Goal: Task Accomplishment & Management: Complete application form

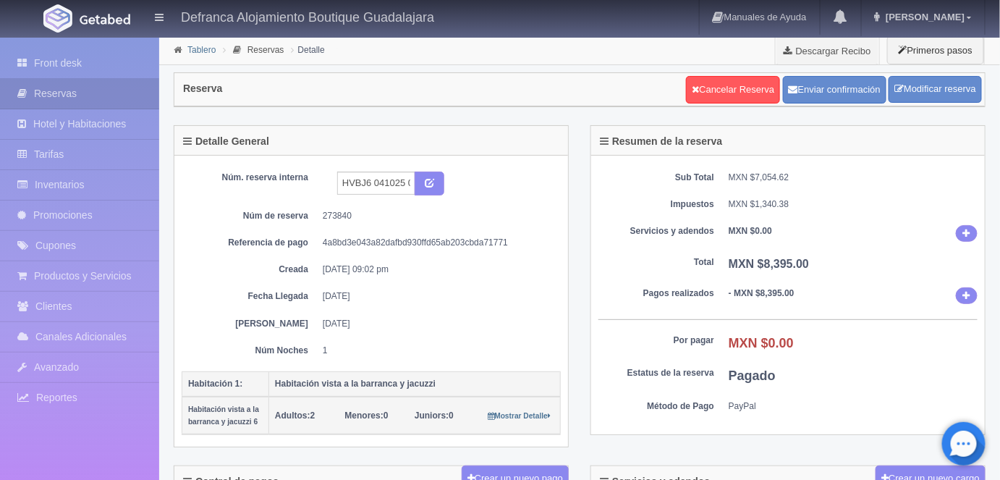
click at [200, 52] on link "Tablero" at bounding box center [201, 50] width 28 height 10
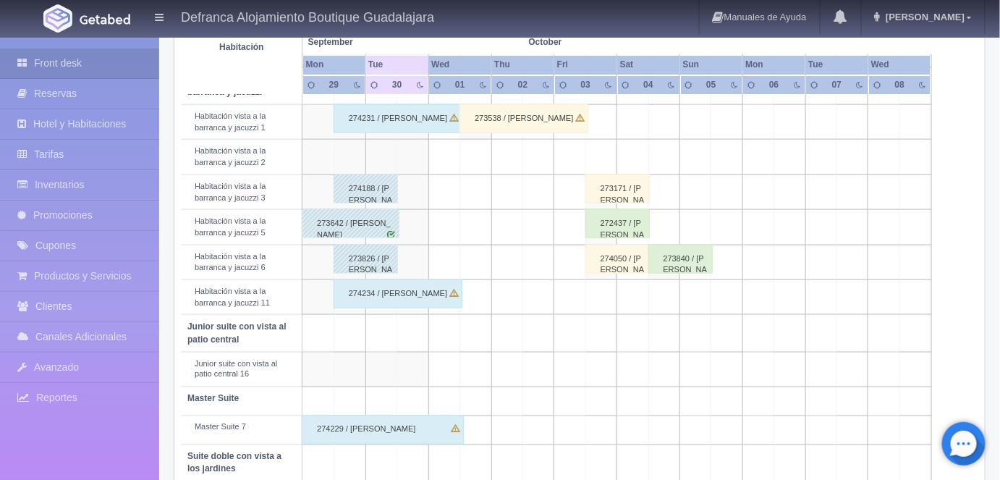
scroll to position [546, 0]
click at [418, 257] on td at bounding box center [413, 263] width 32 height 35
click at [419, 251] on td at bounding box center [413, 263] width 32 height 35
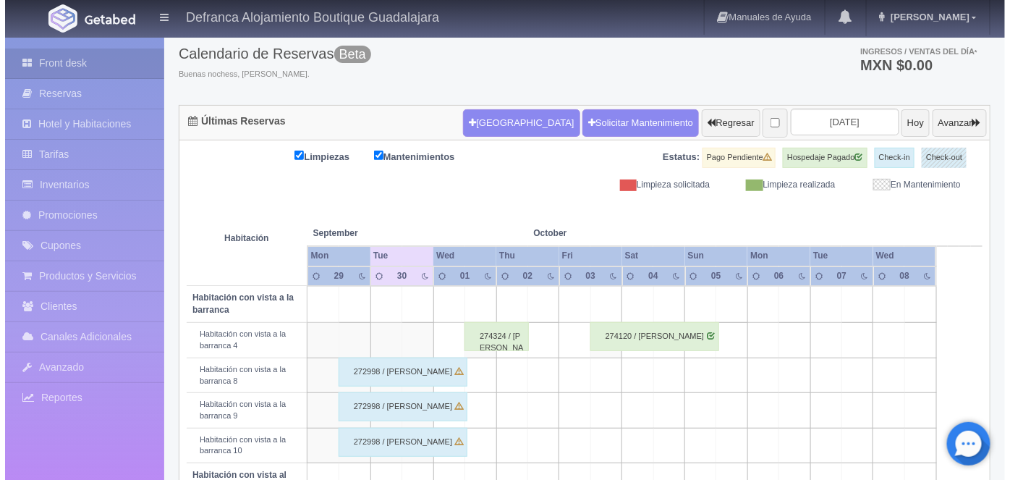
scroll to position [0, 0]
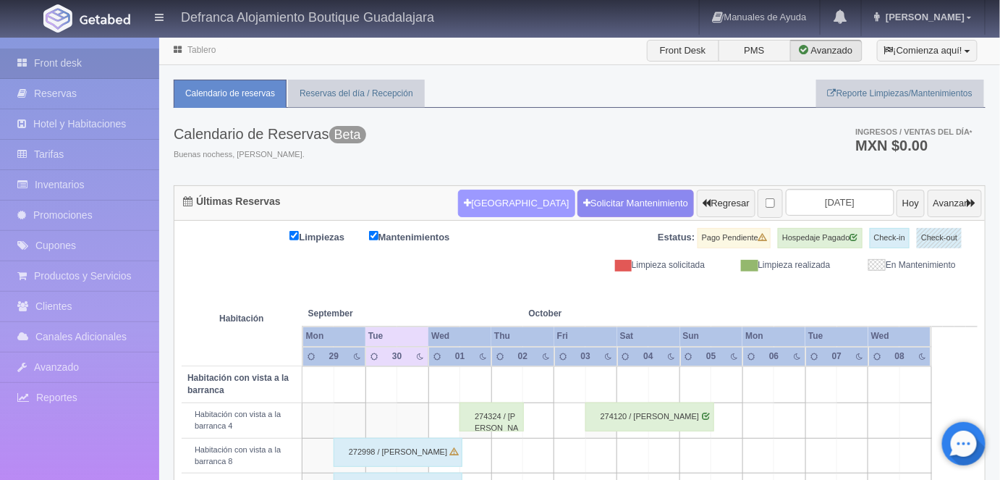
click at [486, 207] on button "Nueva Reserva" at bounding box center [516, 203] width 116 height 27
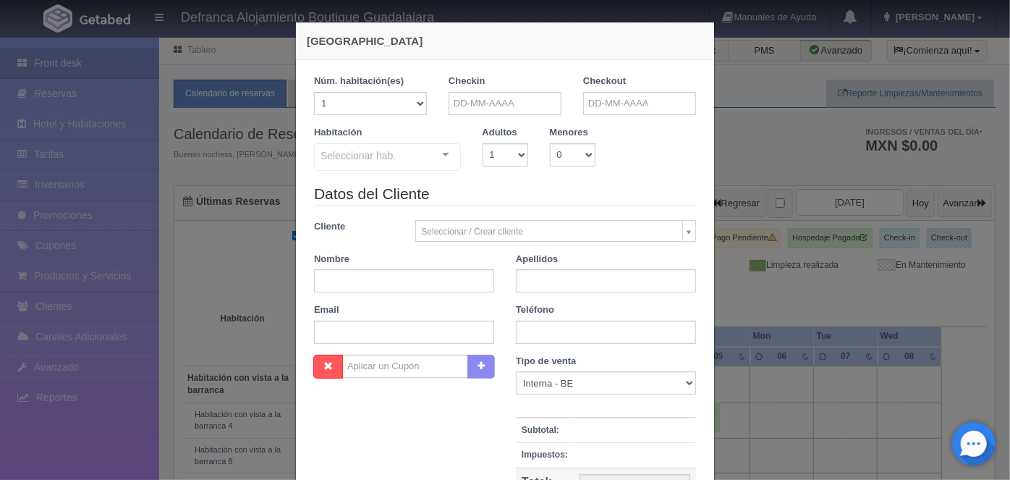
checkbox input "false"
click at [464, 102] on input "text" at bounding box center [504, 103] width 113 height 23
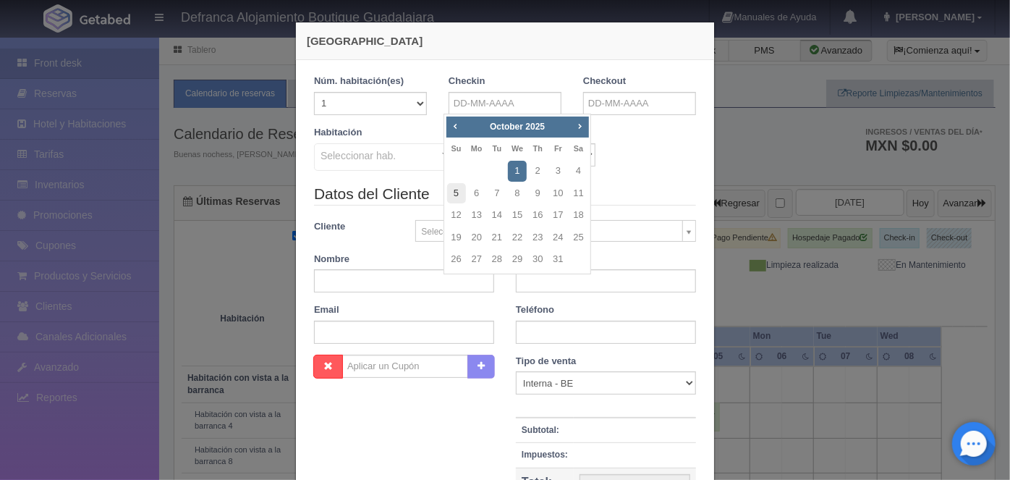
click at [456, 192] on link "5" at bounding box center [456, 193] width 19 height 21
type input "[DATE]"
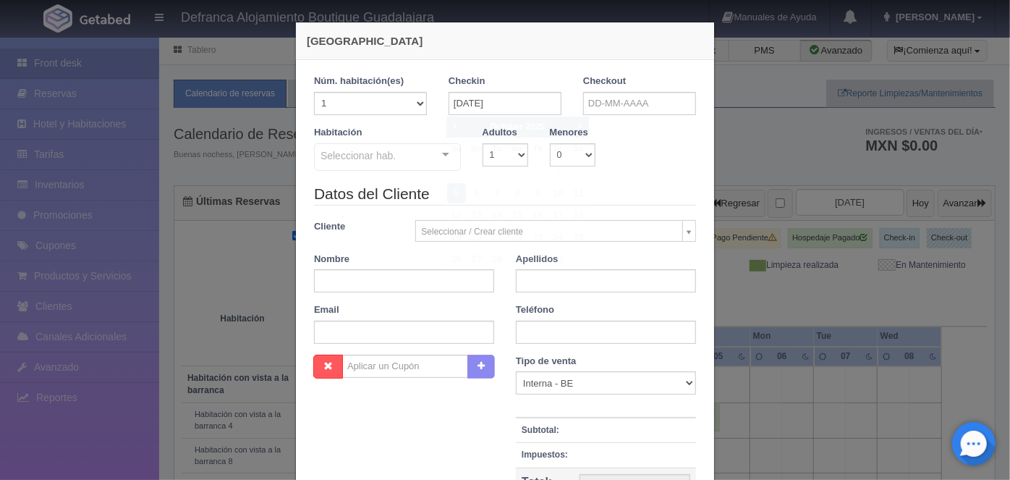
checkbox input "false"
click at [593, 105] on input "text" at bounding box center [639, 103] width 113 height 23
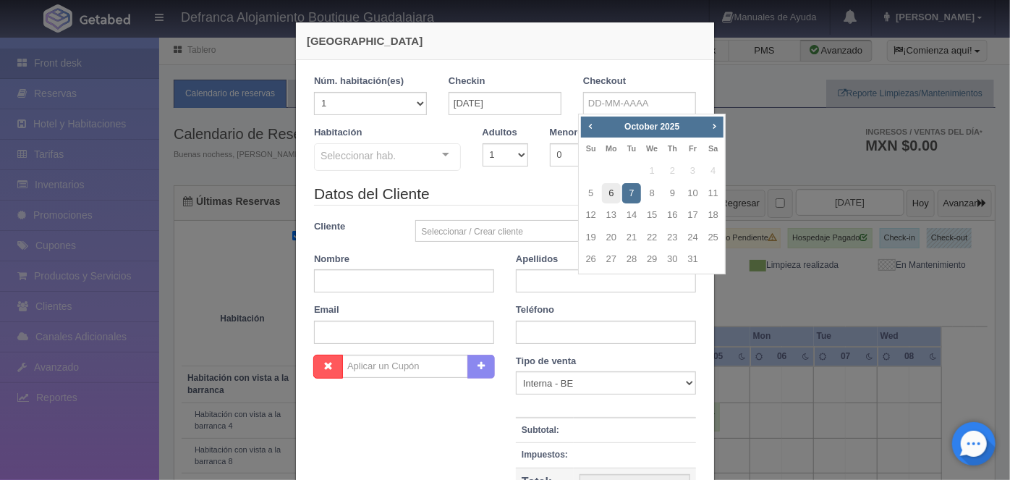
click at [611, 191] on link "6" at bounding box center [611, 193] width 19 height 21
type input "[DATE]"
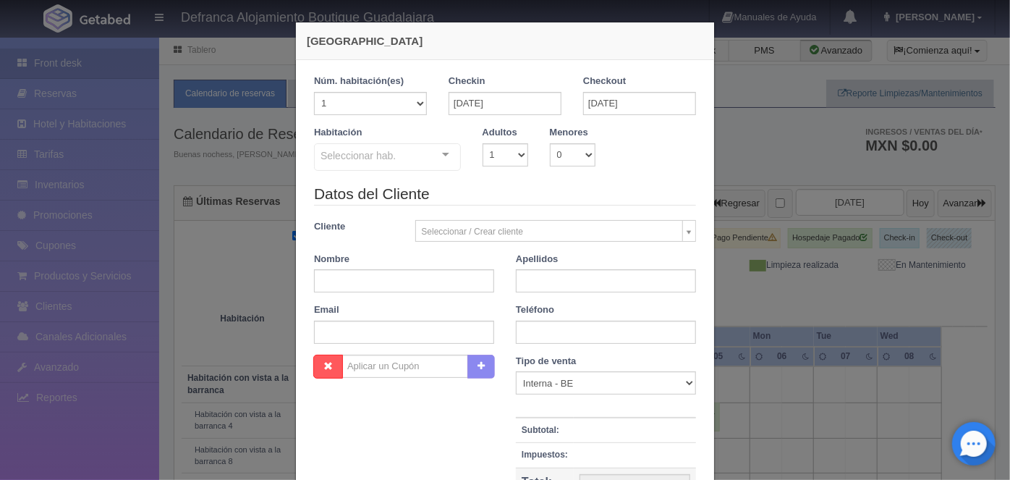
checkbox input "false"
click at [515, 154] on select "1 2 3 4 5 6 7 8 9 10" at bounding box center [505, 154] width 46 height 23
select select "2"
click at [482, 143] on select "1 2 3 4 5 6 7 8 9 10" at bounding box center [505, 154] width 46 height 23
click at [438, 158] on div at bounding box center [445, 155] width 29 height 22
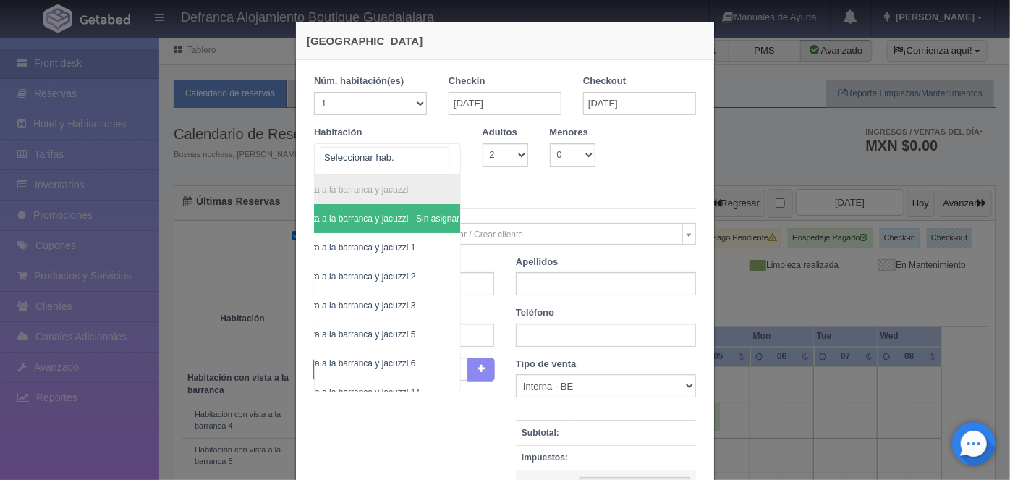
scroll to position [0, 81]
click at [383, 359] on span "Habitación vista a la barranca y jacuzzi 6" at bounding box center [328, 363] width 157 height 10
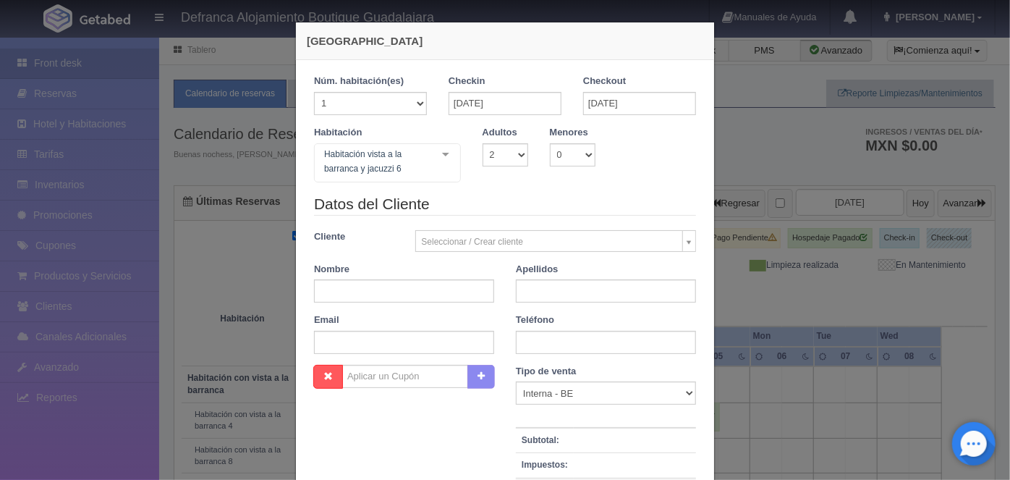
checkbox input "false"
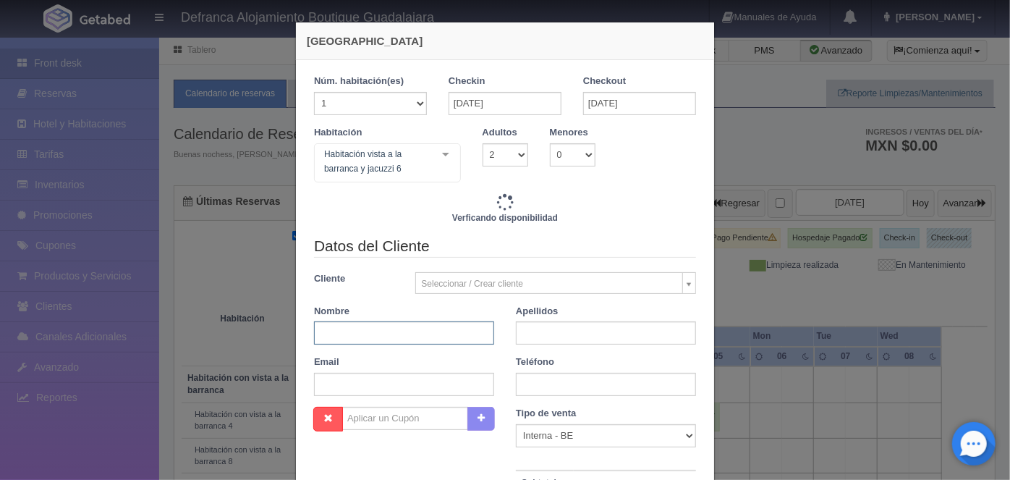
click at [336, 332] on input "text" at bounding box center [404, 332] width 180 height 23
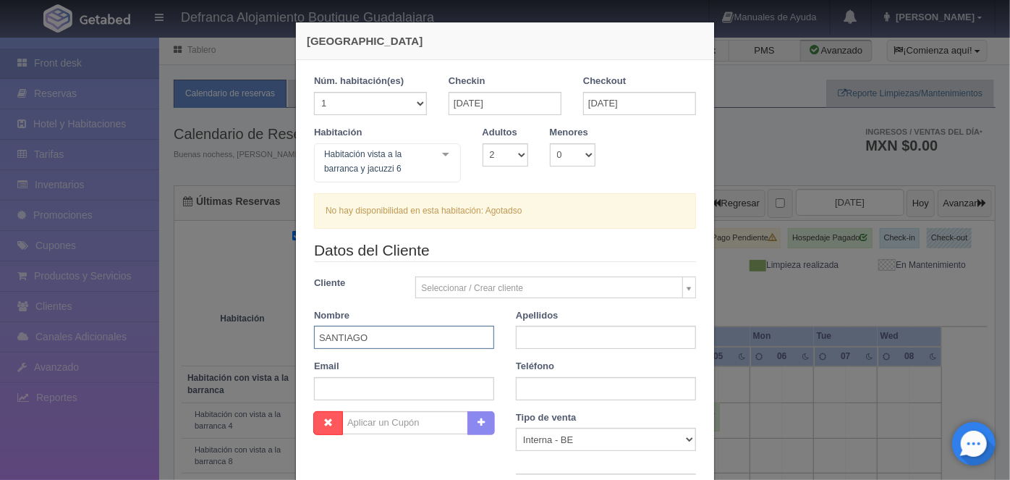
type input "SANTIAGO"
click at [530, 339] on input "text" at bounding box center [606, 337] width 180 height 23
type input "[PERSON_NAME]"
click at [528, 385] on input "text" at bounding box center [606, 388] width 180 height 23
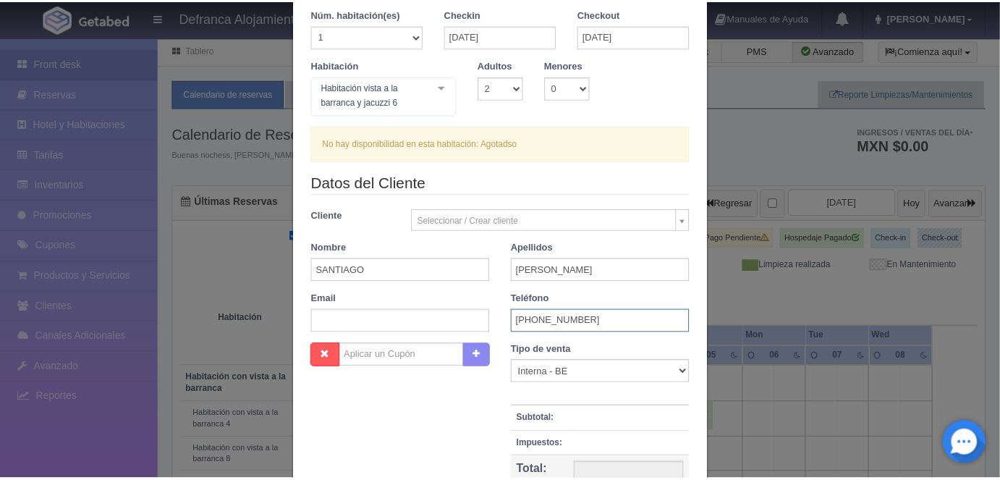
scroll to position [61, 0]
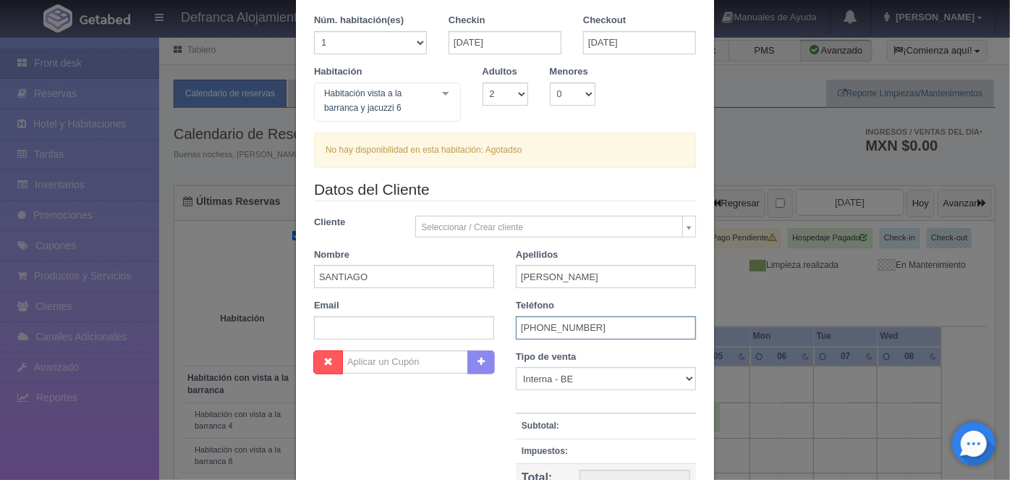
type input "[PHONE_NUMBER]"
click at [65, 125] on div "Nueva Reserva 1 Núm. habitación(es) 1 2 3 4 5 6 7 8 9 10 11 12 13 14 15 16 17 1…" at bounding box center [505, 240] width 1010 height 480
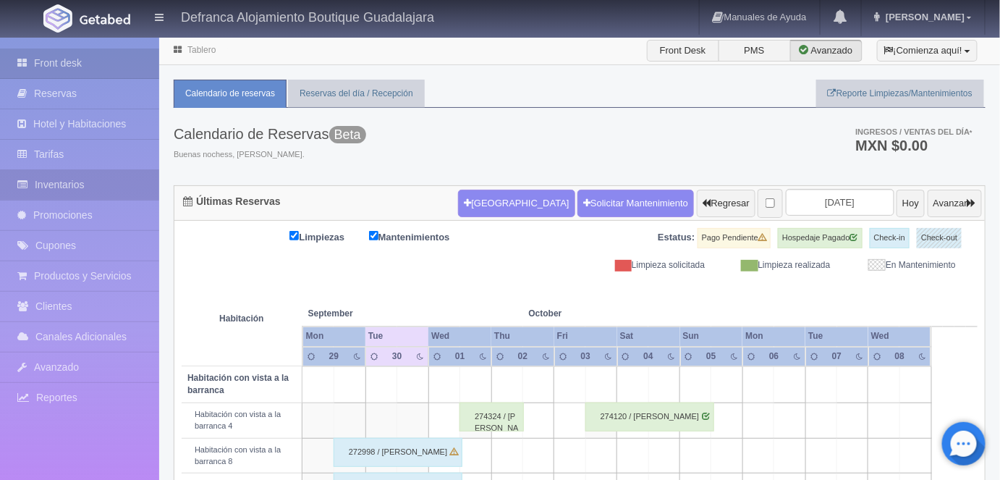
click at [54, 181] on link "Inventarios" at bounding box center [79, 185] width 159 height 30
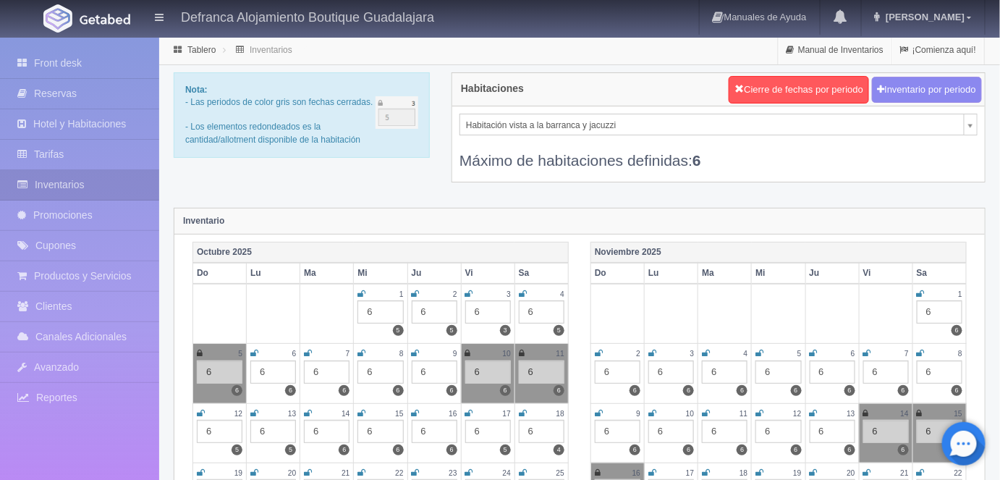
select select "1388"
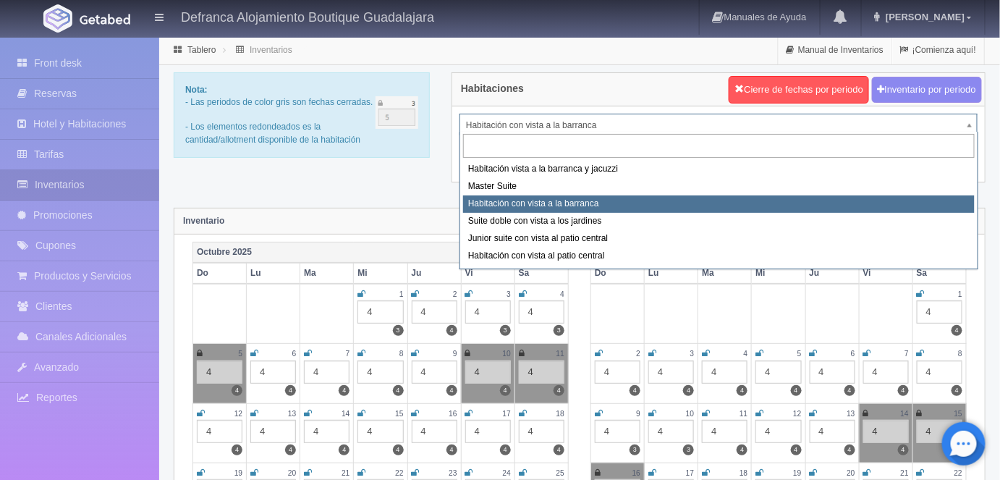
select select "1092"
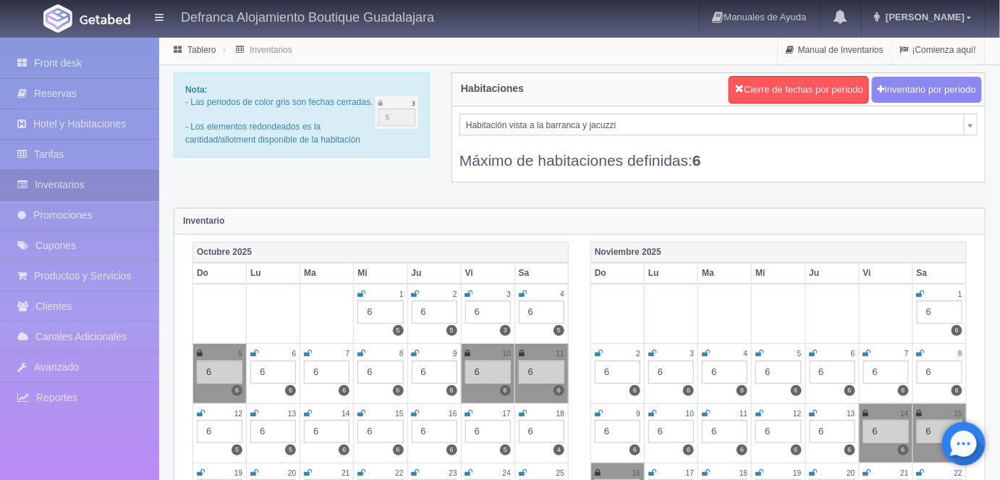
click at [200, 349] on icon at bounding box center [200, 353] width 6 height 9
click at [213, 369] on div "6" at bounding box center [220, 371] width 46 height 23
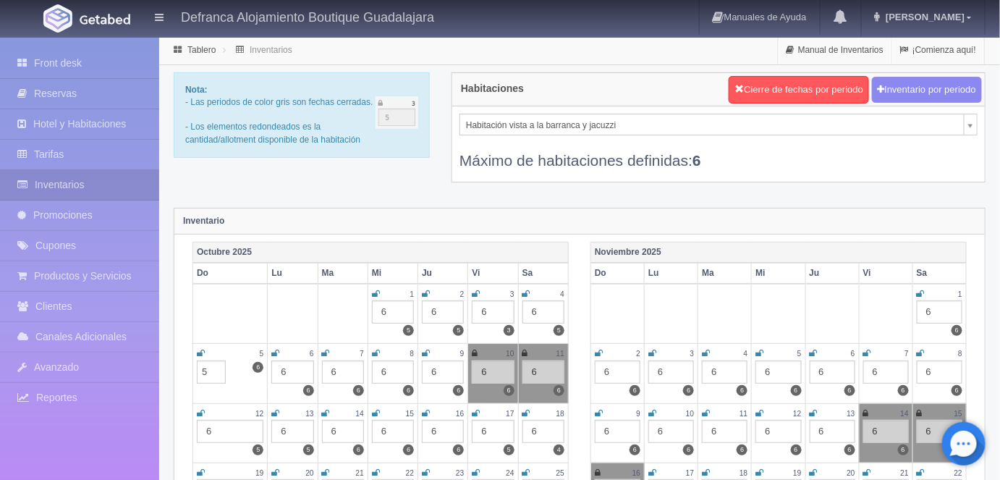
type input "5"
click at [200, 349] on icon at bounding box center [201, 353] width 8 height 9
click at [198, 350] on icon at bounding box center [200, 353] width 6 height 9
click at [202, 351] on icon at bounding box center [201, 353] width 8 height 9
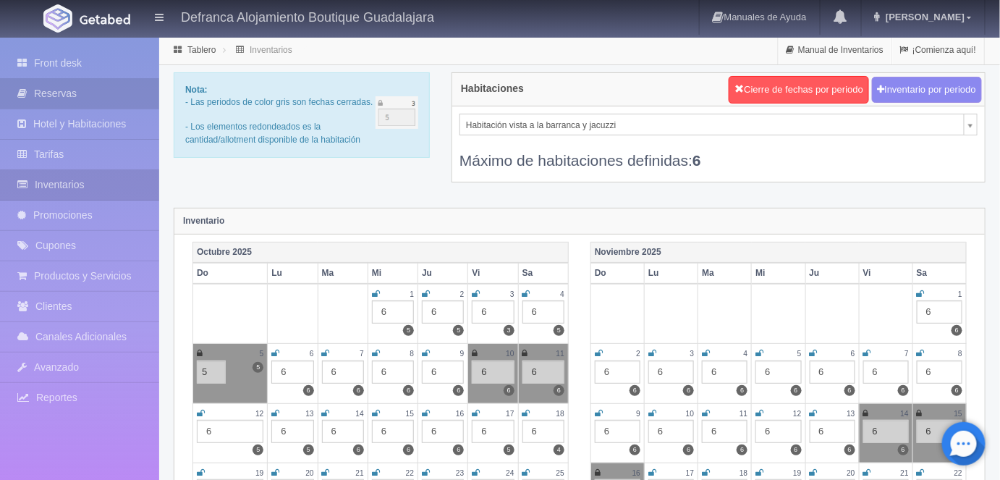
click at [55, 87] on link "Reservas" at bounding box center [79, 94] width 159 height 30
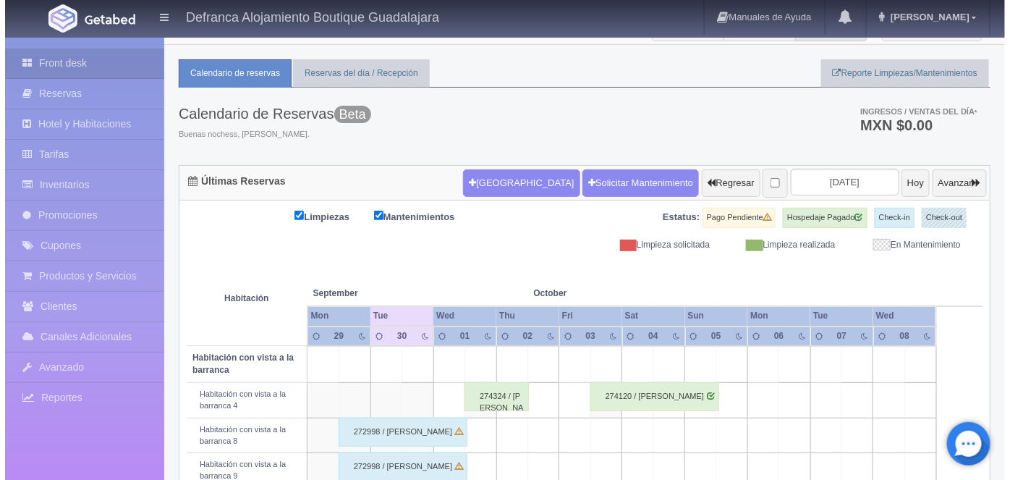
scroll to position [12, 0]
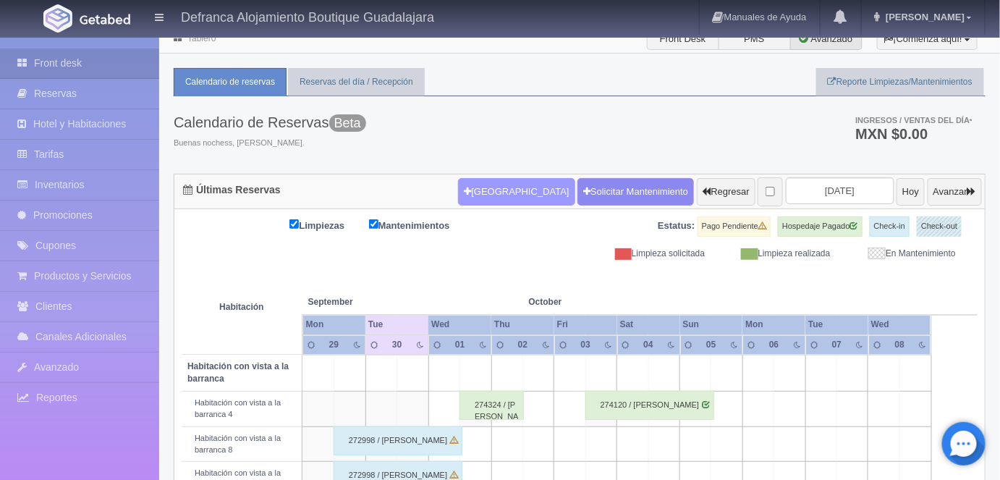
click at [490, 191] on button "Nueva Reserva" at bounding box center [516, 191] width 116 height 27
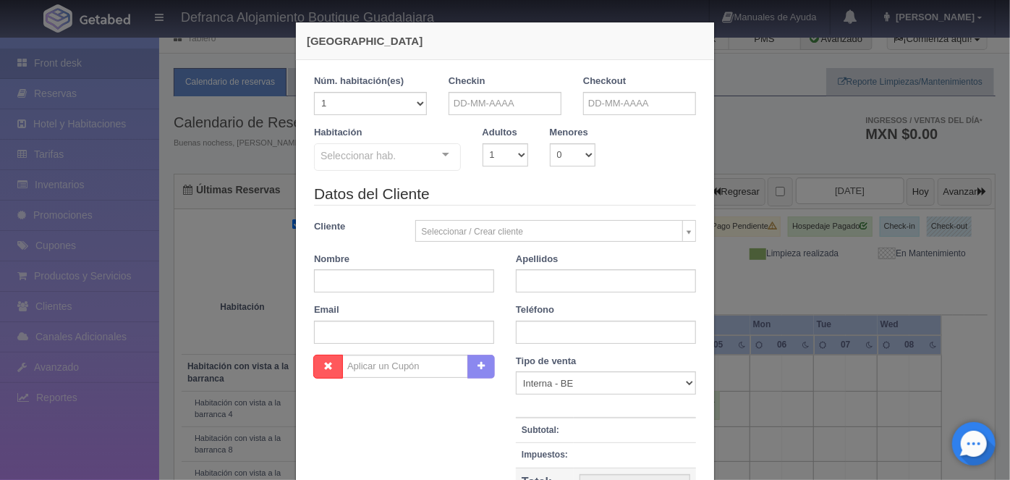
checkbox input "false"
click at [465, 104] on input "text" at bounding box center [504, 103] width 113 height 23
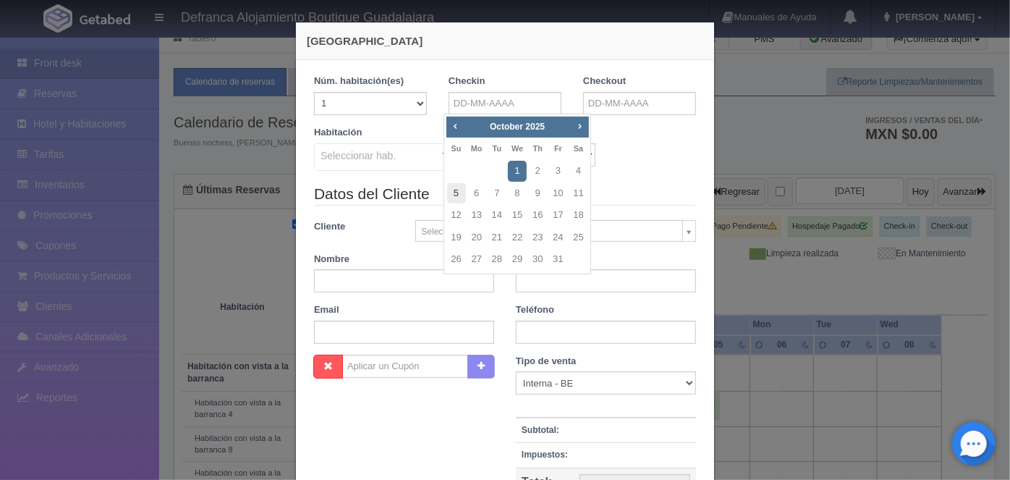
click at [455, 192] on link "5" at bounding box center [456, 193] width 19 height 21
type input "05-10-2025"
checkbox input "false"
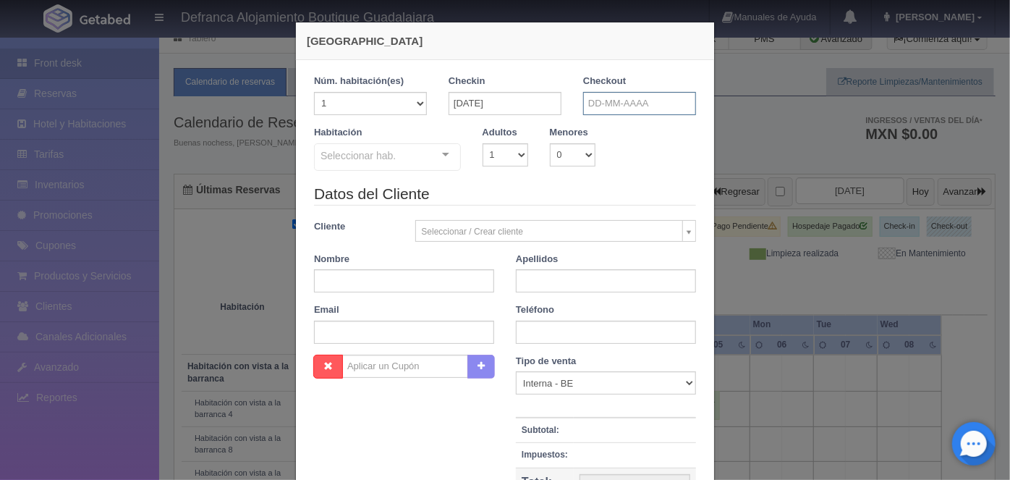
click at [605, 108] on input "text" at bounding box center [639, 103] width 113 height 23
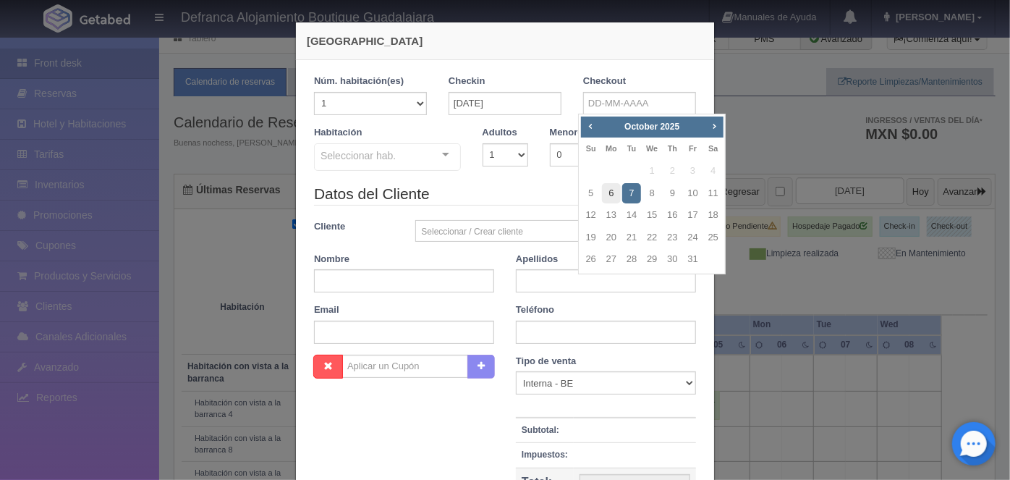
click at [611, 194] on link "6" at bounding box center [611, 193] width 19 height 21
type input "06-10-2025"
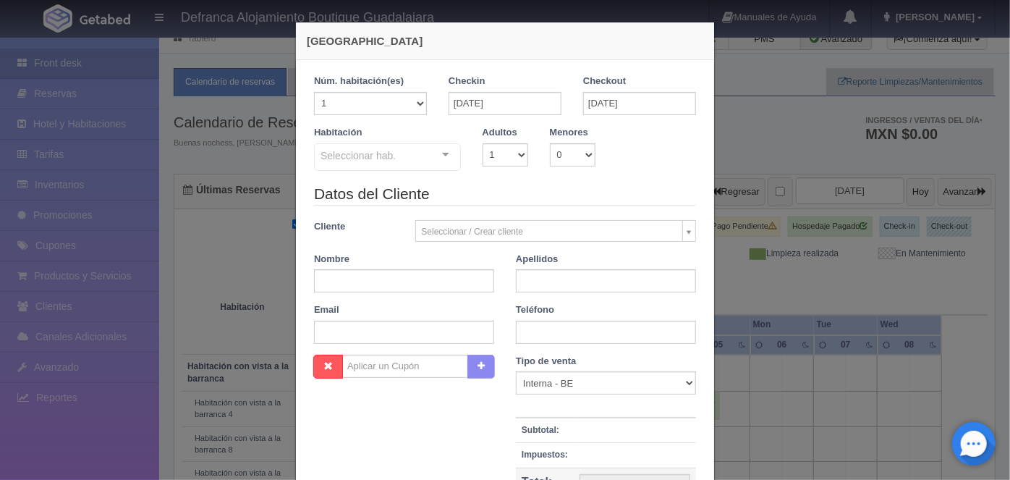
checkbox input "false"
click at [516, 158] on select "1 2 3 4 5 6 7 8 9 10" at bounding box center [505, 154] width 46 height 23
select select "2"
click at [482, 143] on select "1 2 3 4 5 6 7 8 9 10" at bounding box center [505, 154] width 46 height 23
click at [440, 160] on div at bounding box center [445, 155] width 29 height 22
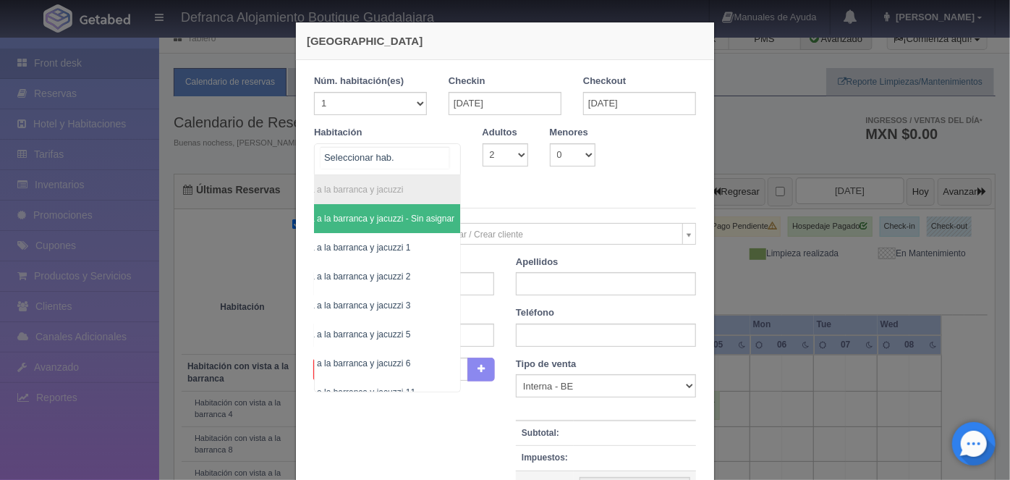
scroll to position [0, 75]
click at [393, 362] on span "Habitación vista a la barranca y jacuzzi 6" at bounding box center [328, 363] width 157 height 10
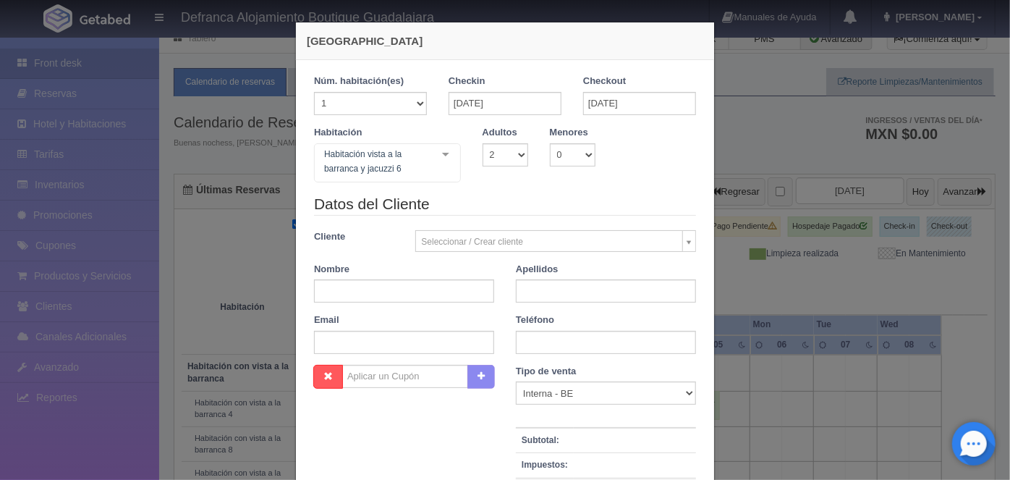
checkbox input "false"
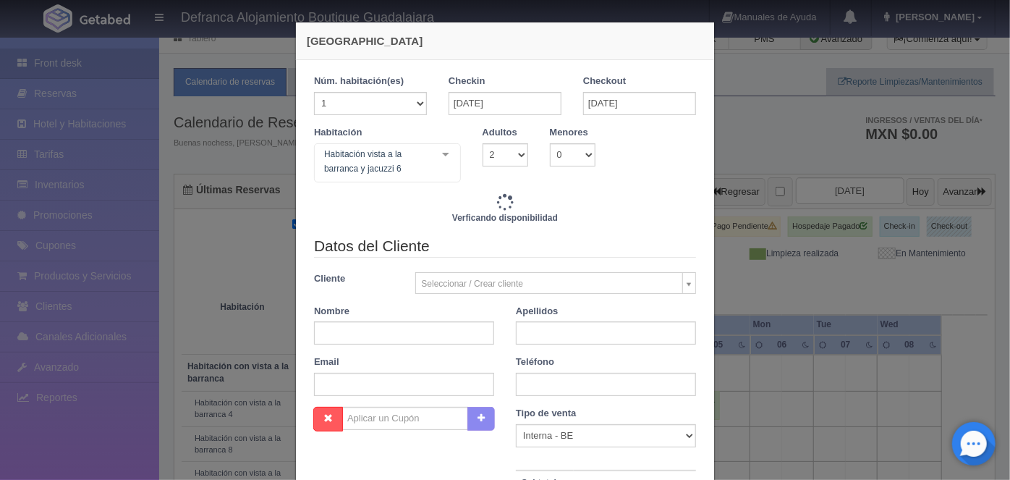
click at [330, 289] on div "Cliente Seleccionar / Crear cliente Nuevo Cliente Aaron Exner (pix1trarr5@m.exp…" at bounding box center [505, 283] width 404 height 22
click at [328, 333] on input "text" at bounding box center [404, 332] width 180 height 23
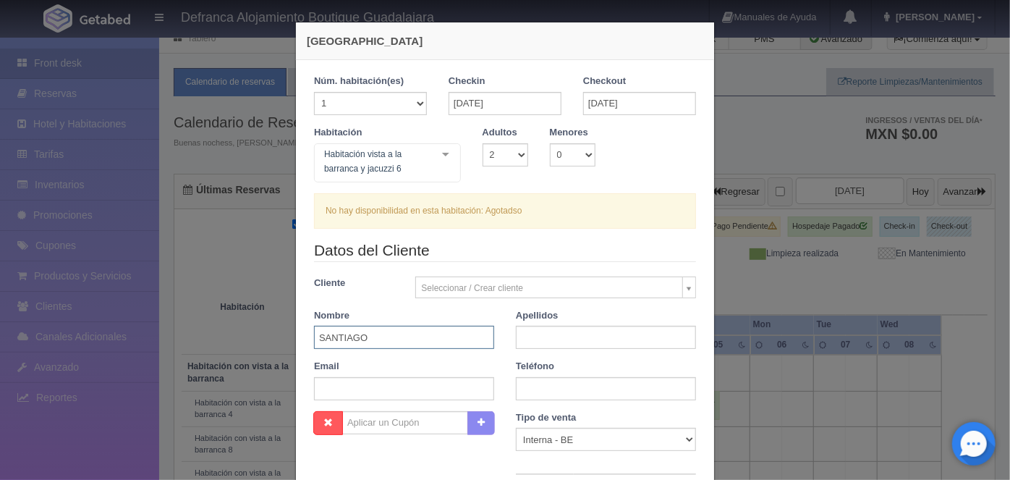
type input "SANTIAGO"
click at [544, 339] on input "text" at bounding box center [606, 337] width 180 height 23
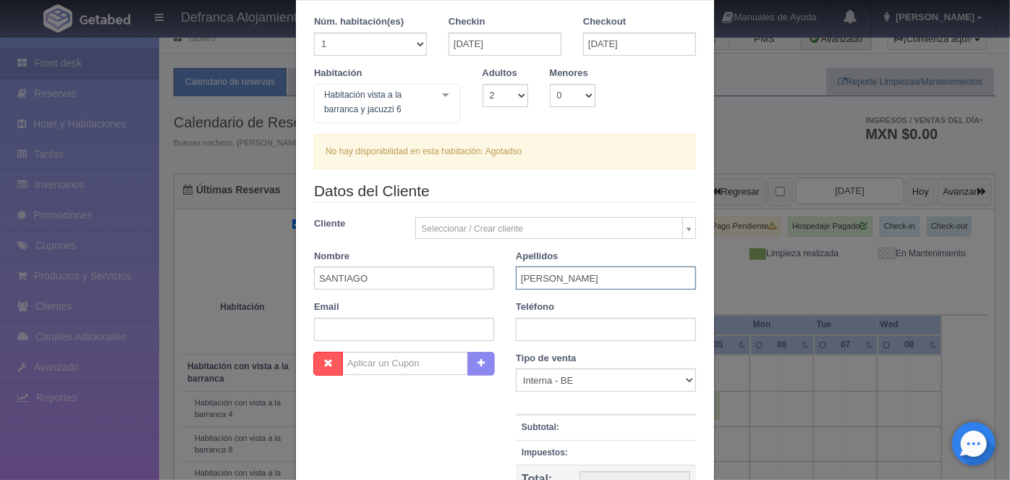
scroll to position [69, 0]
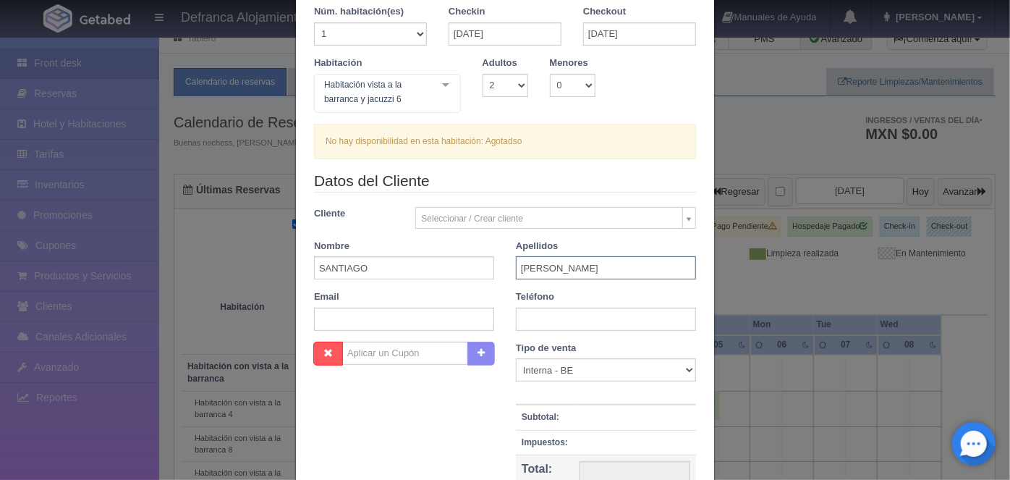
type input "BAEZA"
click at [528, 314] on input "text" at bounding box center [606, 318] width 180 height 23
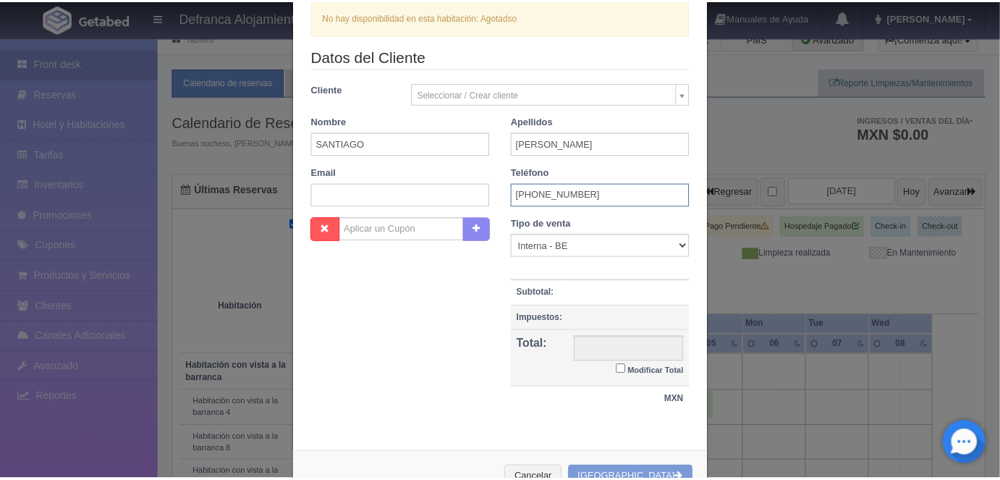
scroll to position [238, 0]
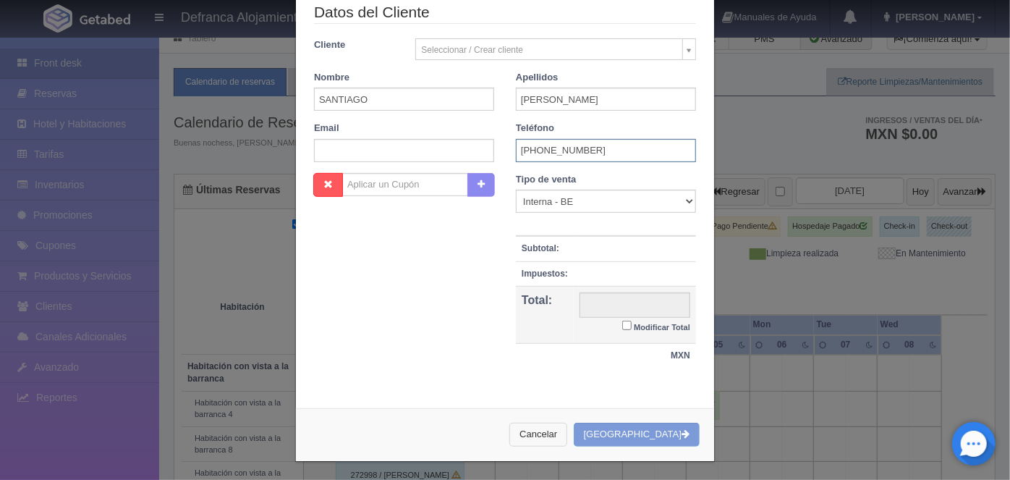
type input "3123-17-0531"
click at [567, 440] on button "Cancelar" at bounding box center [538, 434] width 58 height 24
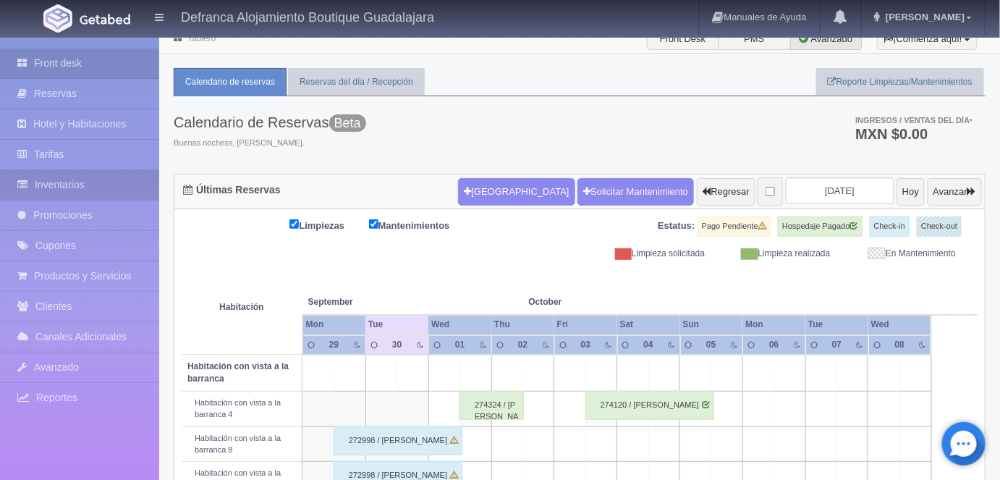
click at [69, 186] on link "Inventarios" at bounding box center [79, 185] width 159 height 30
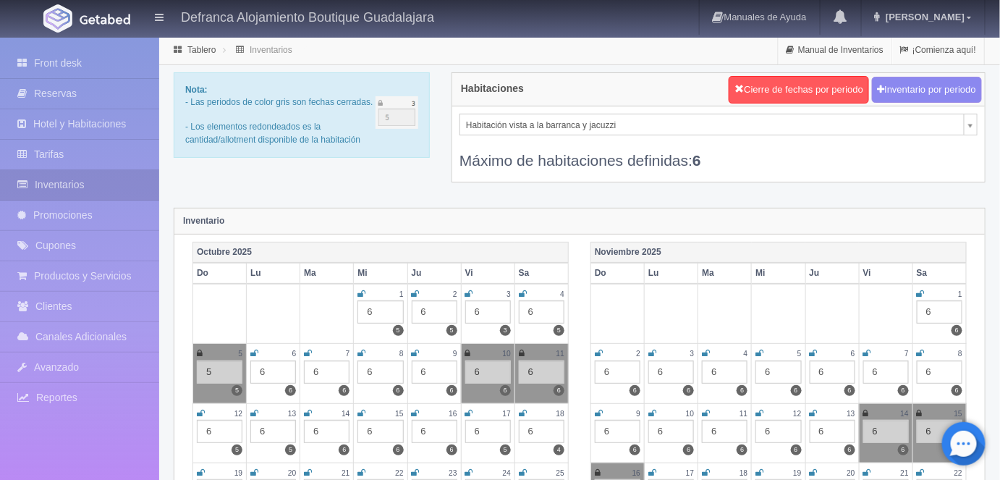
click at [200, 349] on icon at bounding box center [200, 353] width 6 height 9
click at [217, 365] on div "5" at bounding box center [220, 371] width 46 height 23
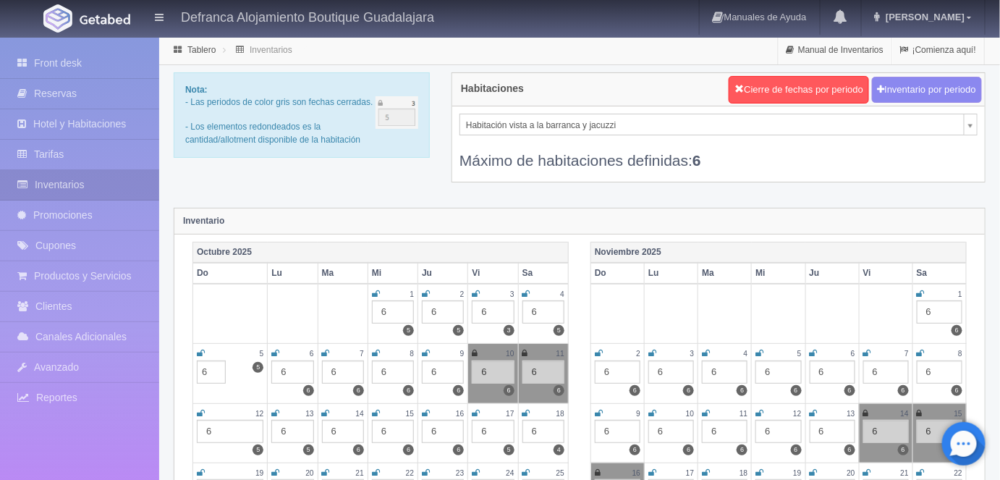
type input "6"
click at [513, 294] on small "3" at bounding box center [512, 294] width 4 height 8
click at [203, 50] on link "Tablero" at bounding box center [201, 50] width 28 height 10
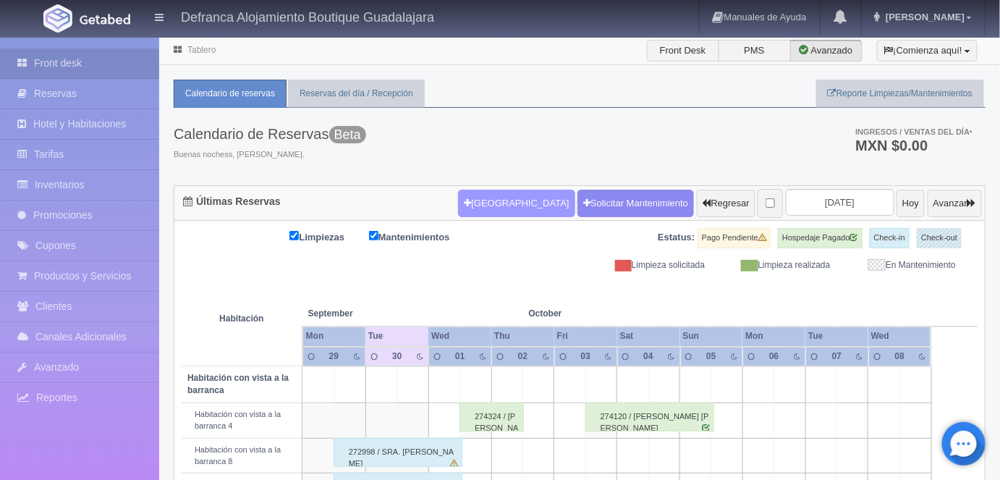
click at [492, 203] on button "Nueva Reserva" at bounding box center [516, 203] width 116 height 27
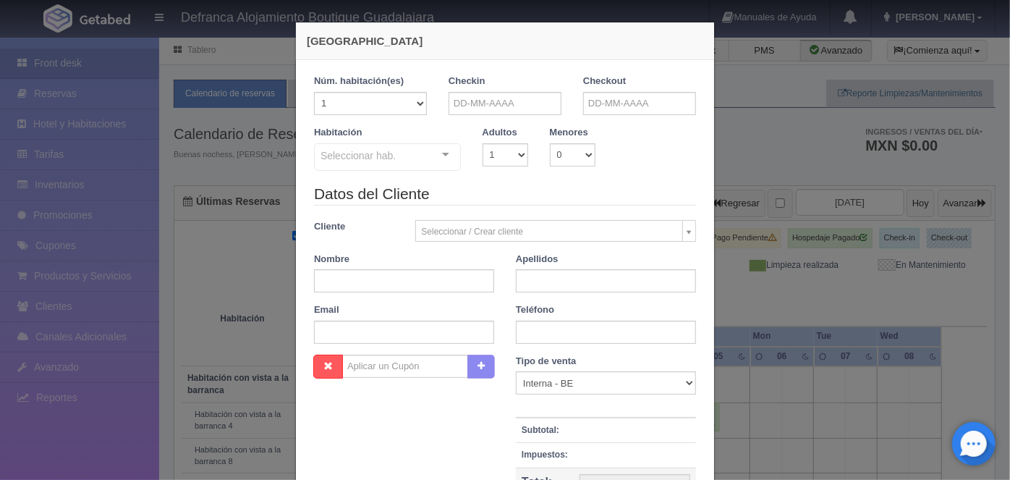
checkbox input "false"
click at [457, 102] on input "text" at bounding box center [504, 103] width 113 height 23
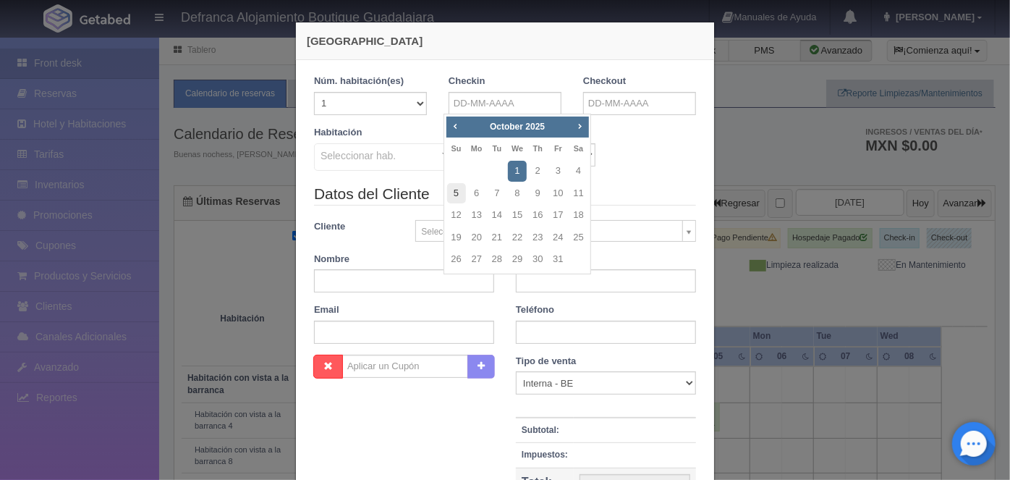
click at [455, 192] on link "5" at bounding box center [456, 193] width 19 height 21
type input "05-10-2025"
checkbox input "false"
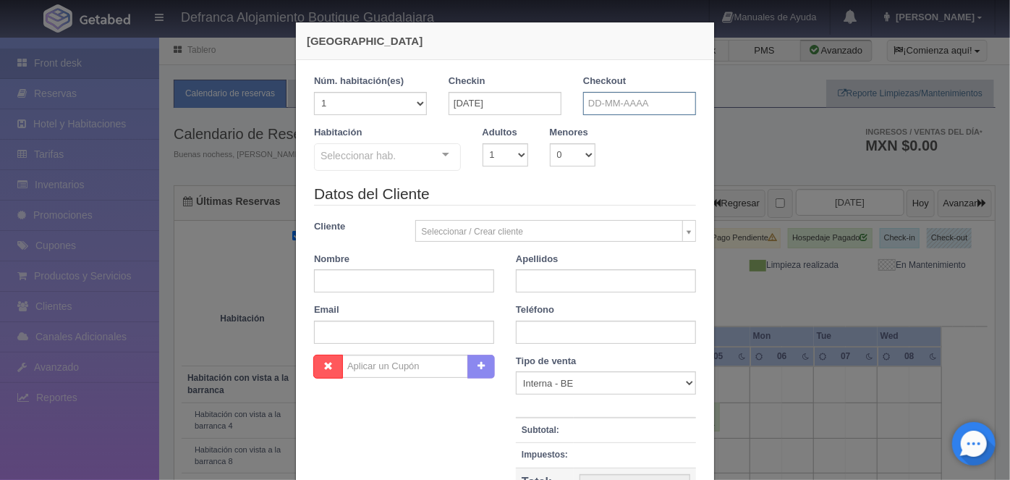
click at [590, 108] on input "text" at bounding box center [639, 103] width 113 height 23
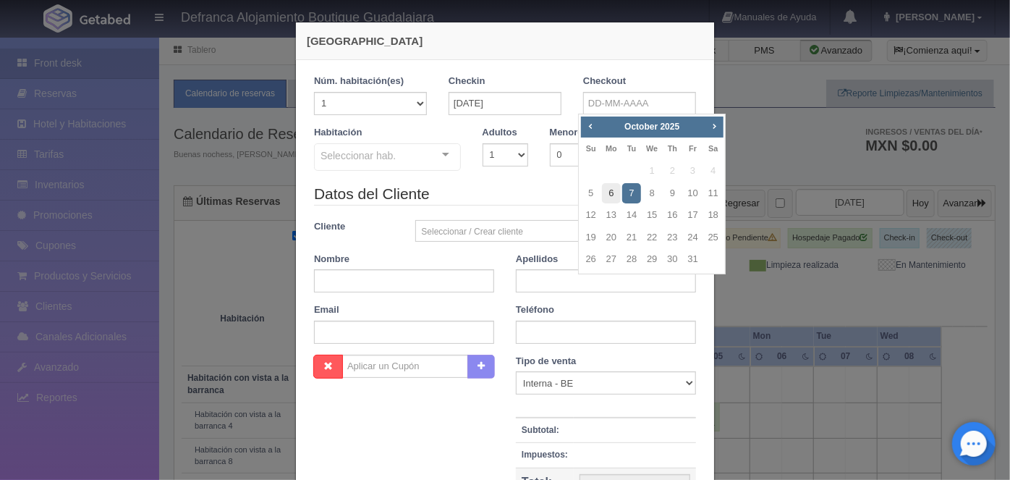
click at [608, 197] on link "6" at bounding box center [611, 193] width 19 height 21
type input "06-10-2025"
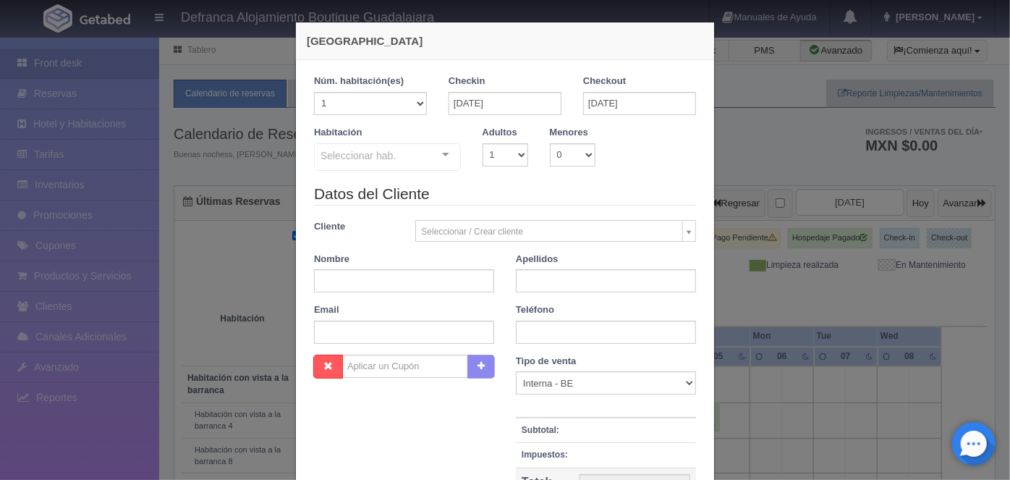
checkbox input "false"
click at [513, 156] on select "1 2 3 4 5 6 7 8 9 10" at bounding box center [505, 154] width 46 height 23
select select "2"
click at [482, 143] on select "1 2 3 4 5 6 7 8 9 10" at bounding box center [505, 154] width 46 height 23
click at [438, 161] on div at bounding box center [445, 155] width 29 height 22
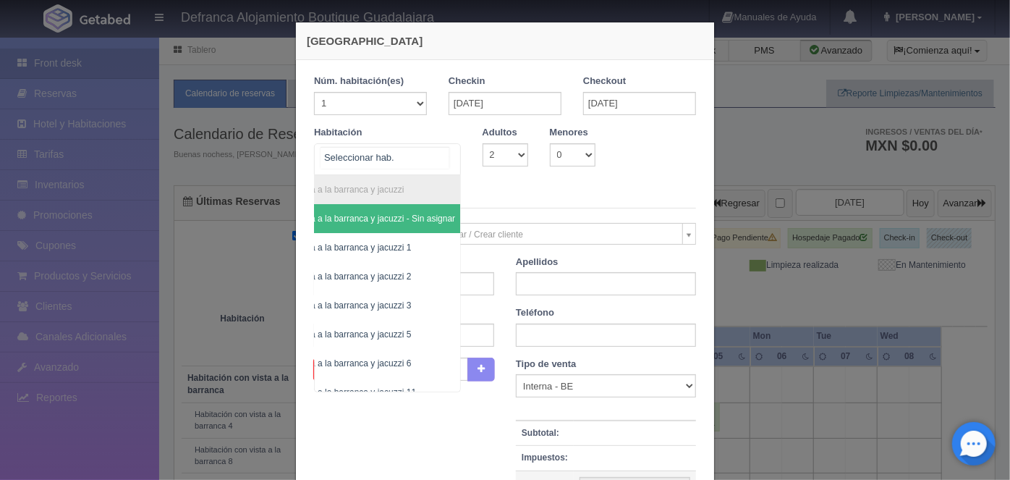
scroll to position [0, 77]
click at [388, 362] on span "Habitación vista a la barranca y jacuzzi 6" at bounding box center [328, 363] width 157 height 10
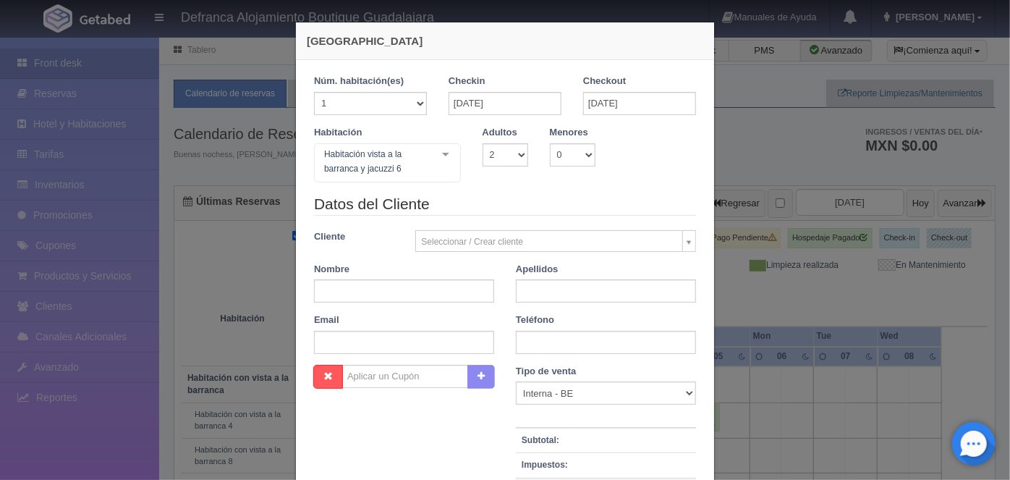
checkbox input "false"
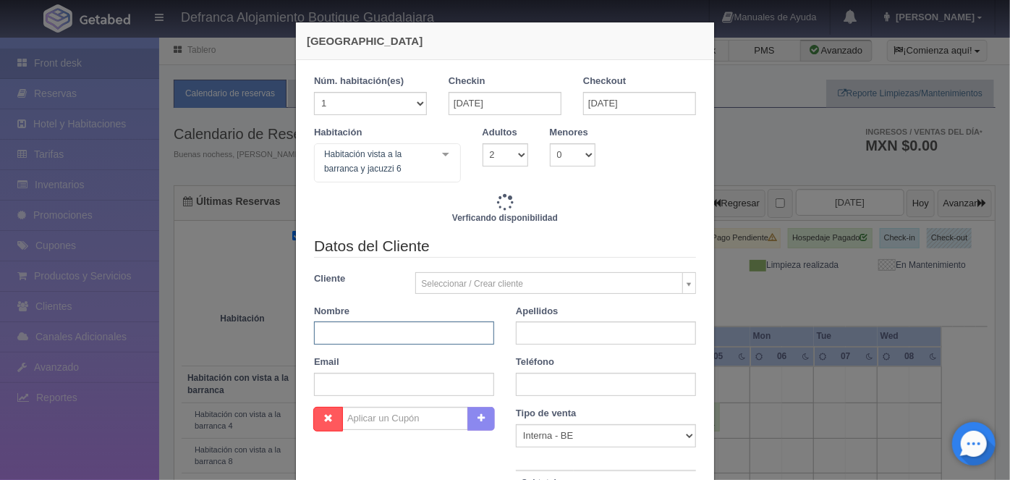
click at [336, 326] on input "text" at bounding box center [404, 332] width 180 height 23
type input "SAN"
type input "6710.00"
checkbox input "false"
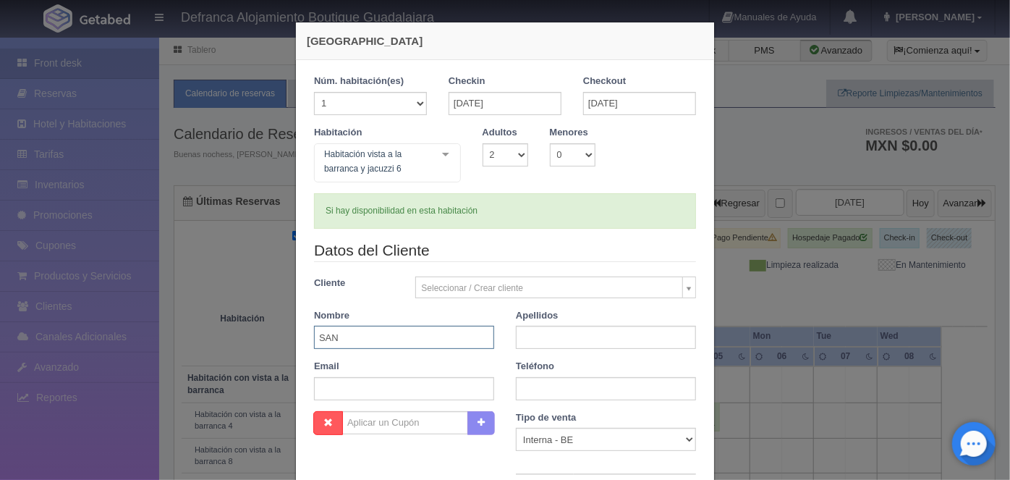
type input "SANTIAGO"
click at [537, 336] on input "text" at bounding box center [606, 337] width 180 height 23
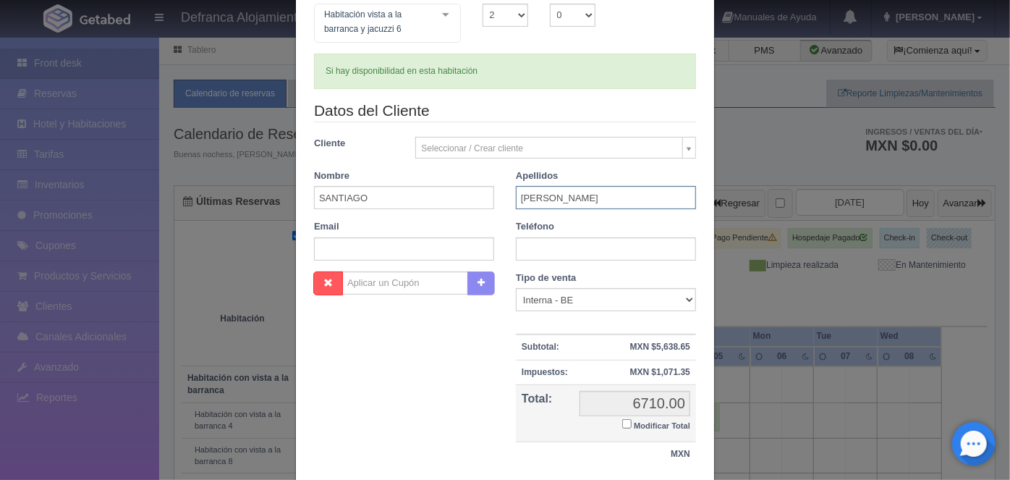
scroll to position [143, 0]
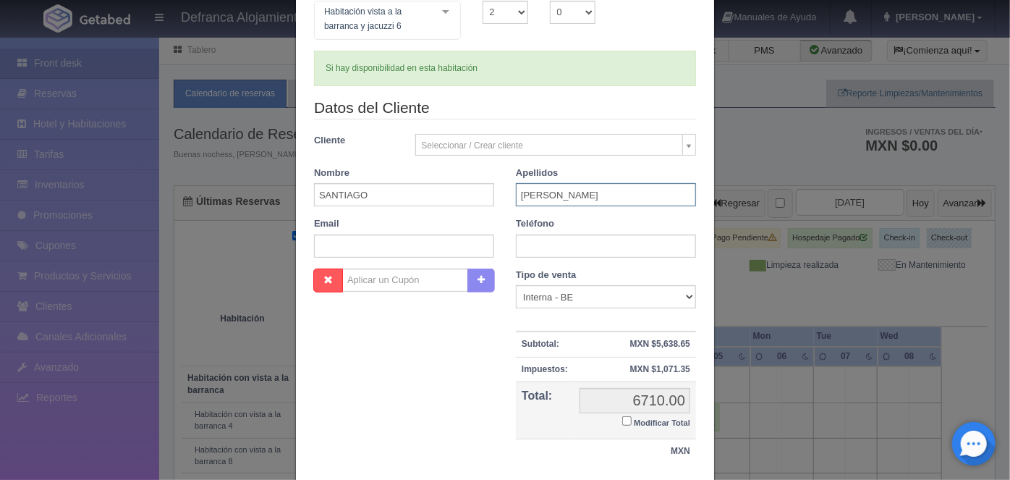
type input "BAEZA"
click at [527, 241] on input "text" at bounding box center [606, 245] width 180 height 23
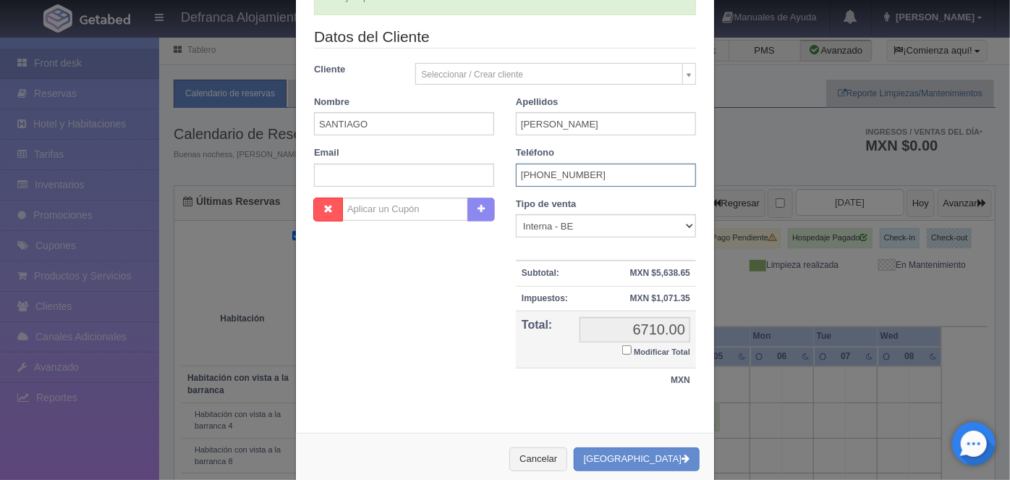
scroll to position [238, 0]
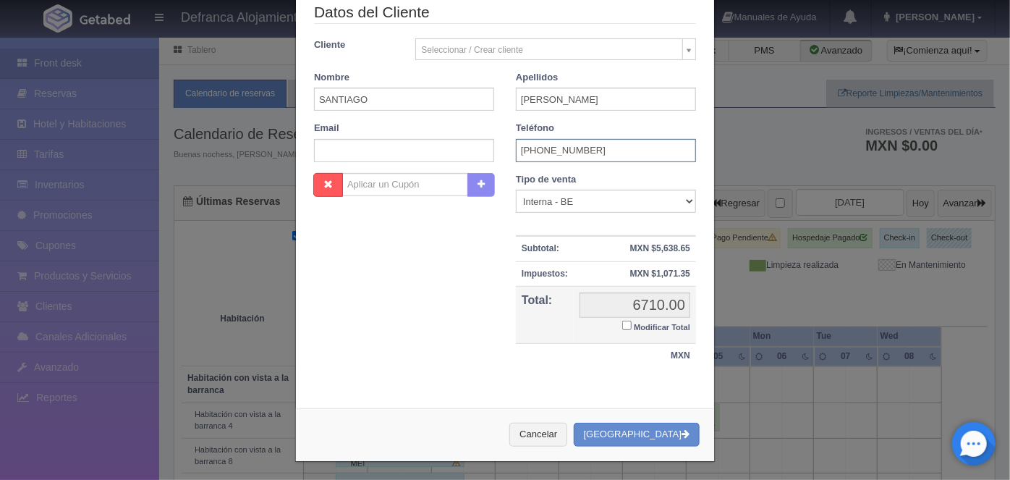
type input "3123-17-0531"
click at [634, 433] on button "[GEOGRAPHIC_DATA]" at bounding box center [637, 434] width 126 height 24
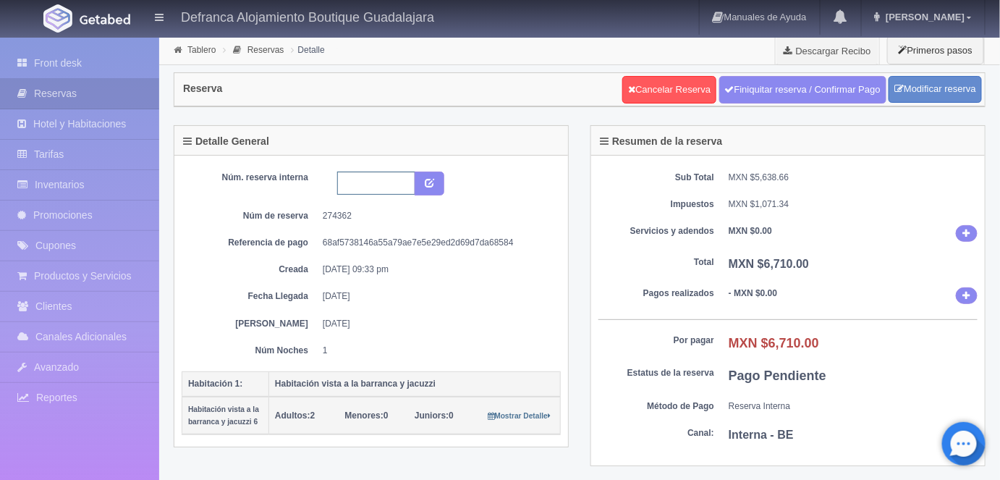
click at [355, 180] on input "text" at bounding box center [376, 182] width 78 height 23
type input "HVBJ6 051025 061025"
click at [430, 179] on icon "submit" at bounding box center [429, 181] width 9 height 9
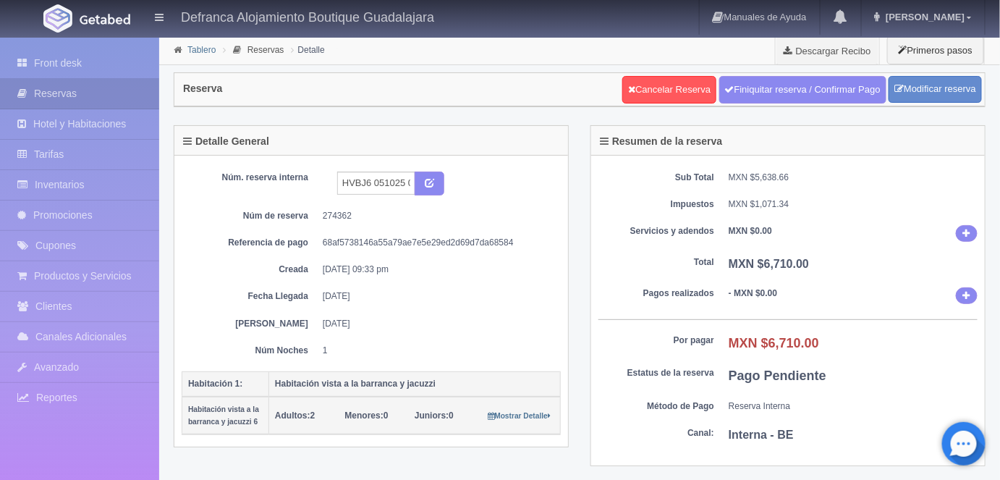
click at [199, 50] on link "Tablero" at bounding box center [201, 50] width 28 height 10
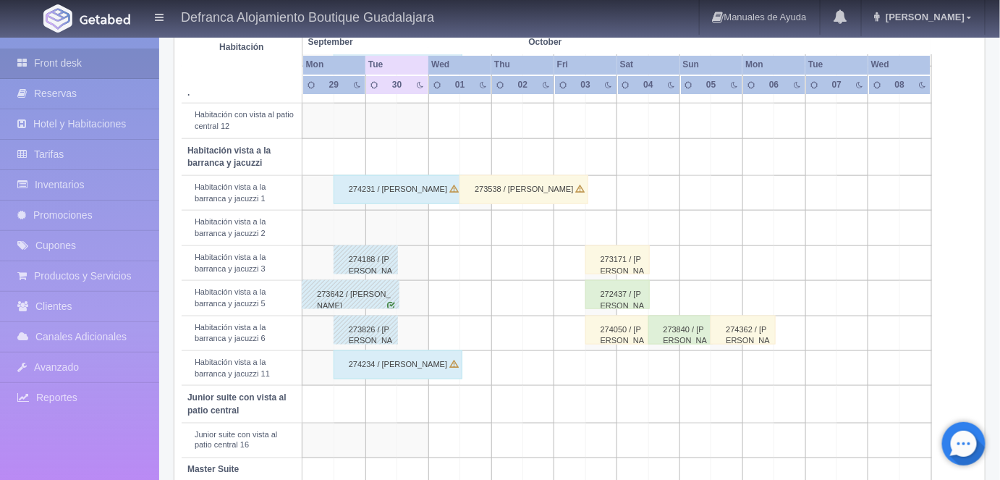
scroll to position [479, 0]
click at [739, 331] on div "274362 / [PERSON_NAME]" at bounding box center [742, 327] width 64 height 29
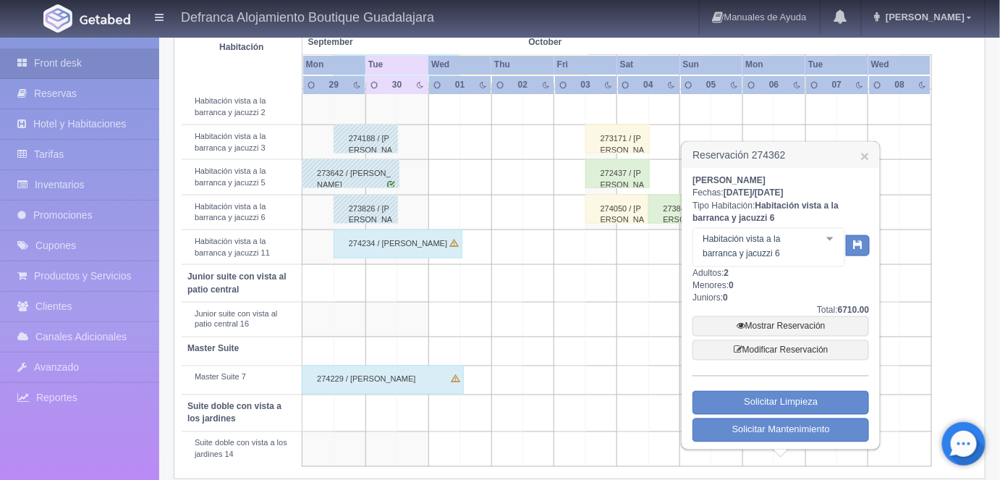
scroll to position [600, 0]
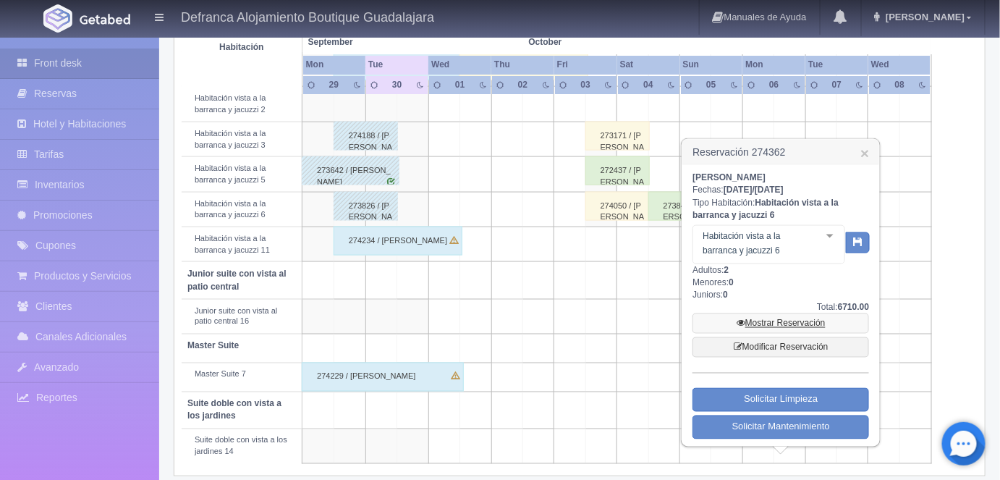
click at [768, 323] on link "Mostrar Reservación" at bounding box center [780, 323] width 176 height 20
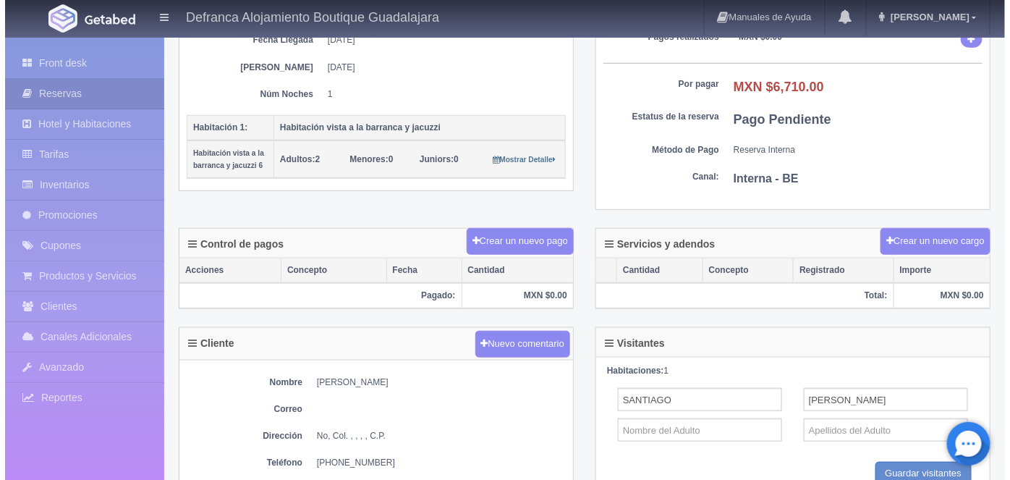
scroll to position [265, 0]
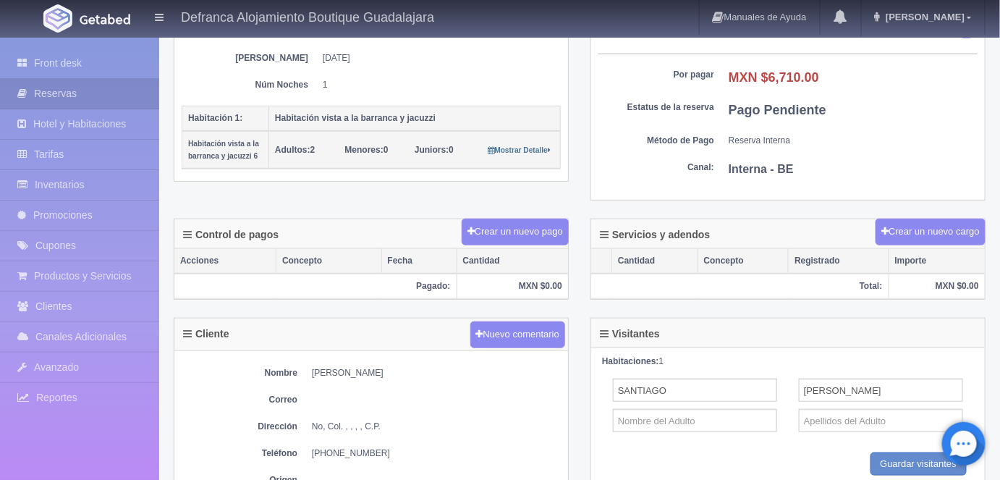
click at [922, 225] on button "Crear un nuevo cargo" at bounding box center [930, 231] width 110 height 27
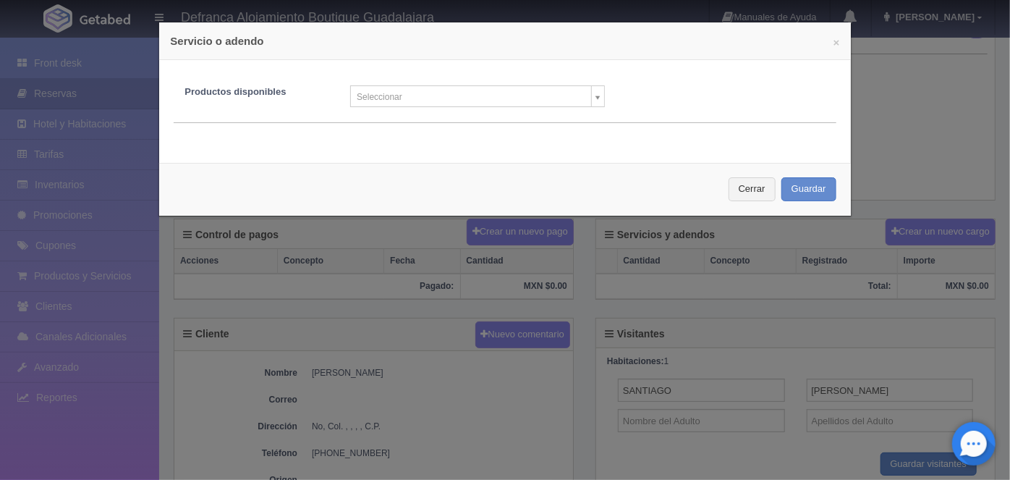
click at [595, 100] on body "Defranca Alojamiento Boutique Guadalajara Manuales de Ayuda Actualizaciones rec…" at bounding box center [505, 234] width 1010 height 926
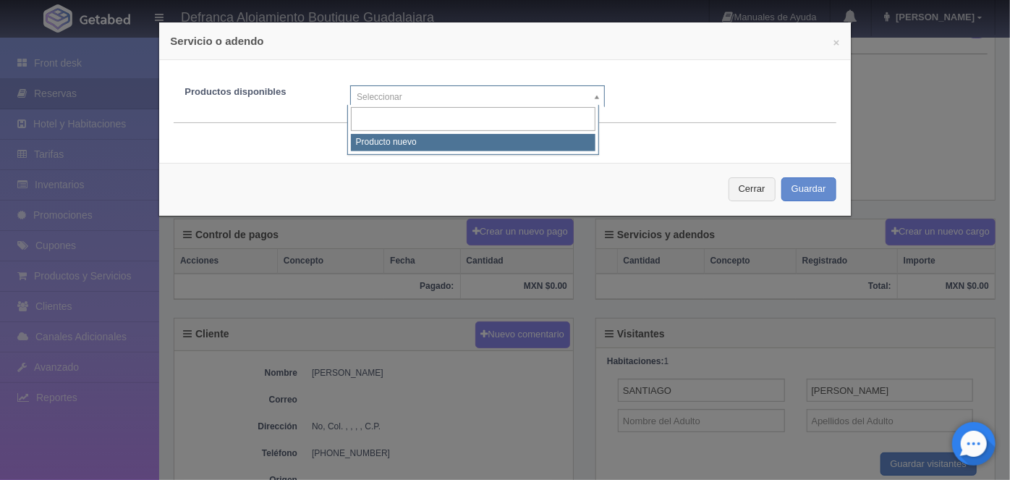
select select "0"
type input "1"
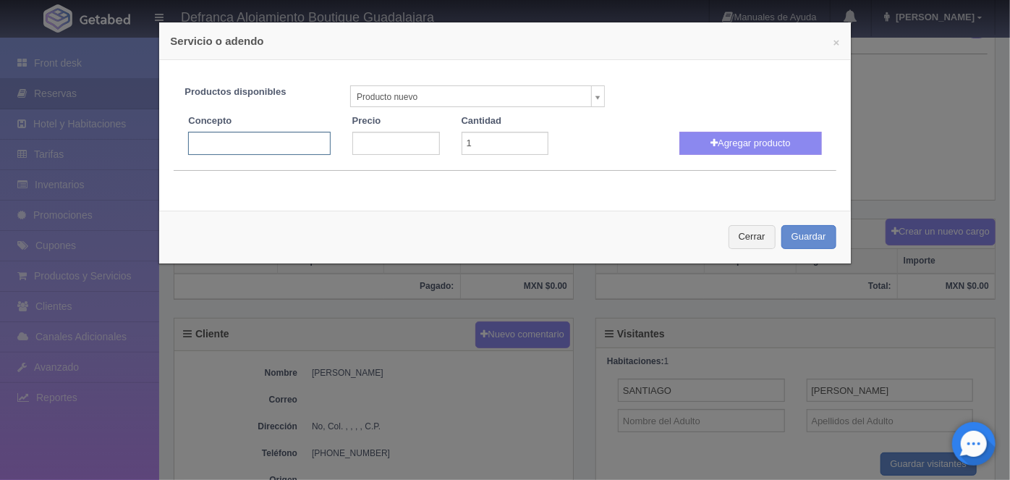
click at [204, 144] on input "text" at bounding box center [259, 143] width 142 height 23
type input "PERSONAS EXTRA EN HABITACION"
click at [369, 145] on input "number" at bounding box center [396, 143] width 88 height 23
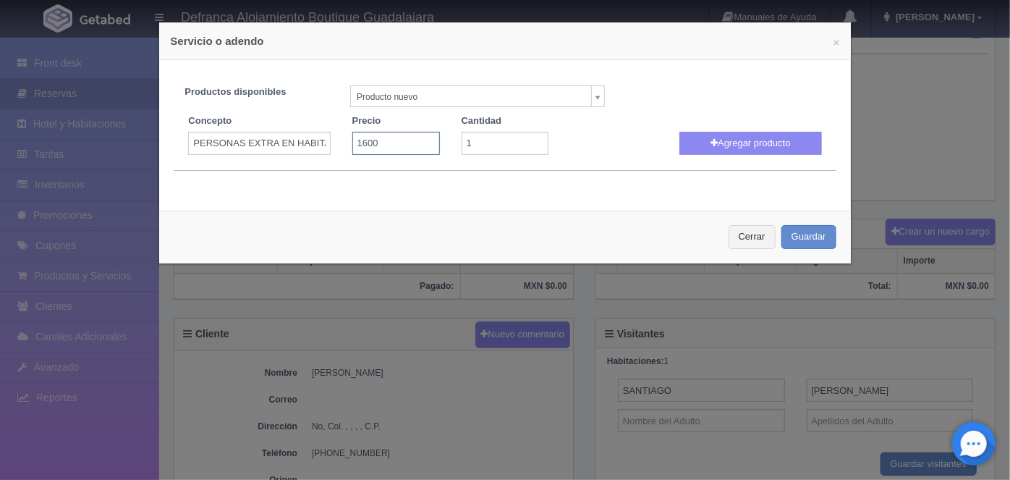
type input "1600"
click at [472, 145] on input "1" at bounding box center [505, 143] width 88 height 23
type input "2"
click at [731, 133] on button "Agregar producto" at bounding box center [750, 143] width 142 height 23
select select
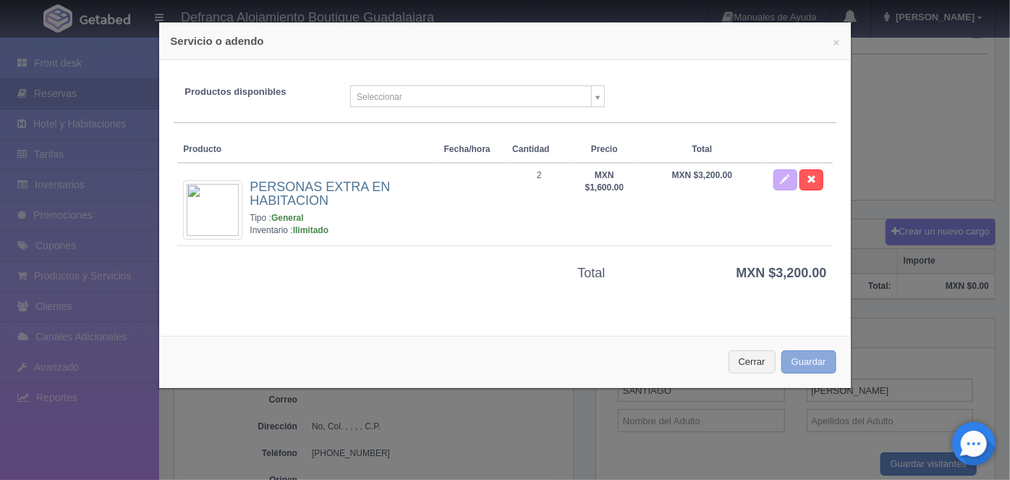
click at [792, 362] on button "Guardar" at bounding box center [808, 362] width 55 height 24
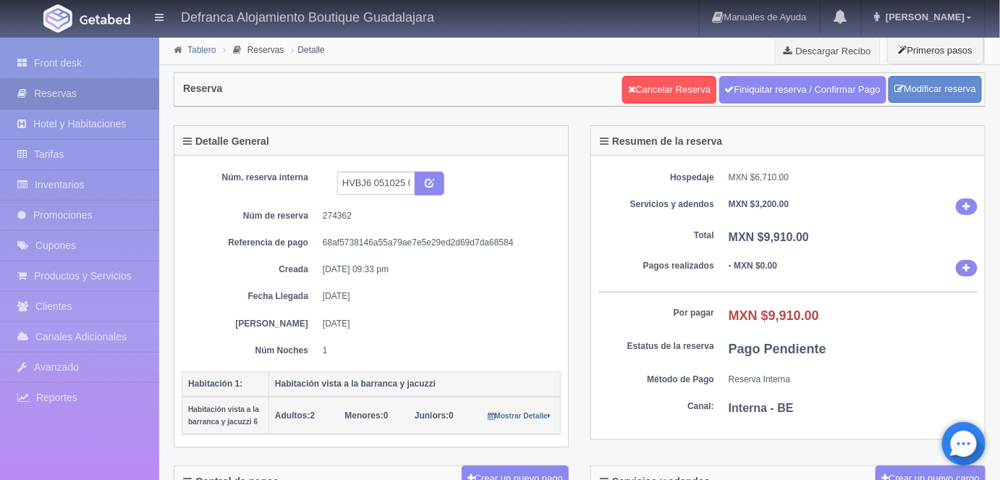
click at [200, 50] on link "Tablero" at bounding box center [201, 50] width 28 height 10
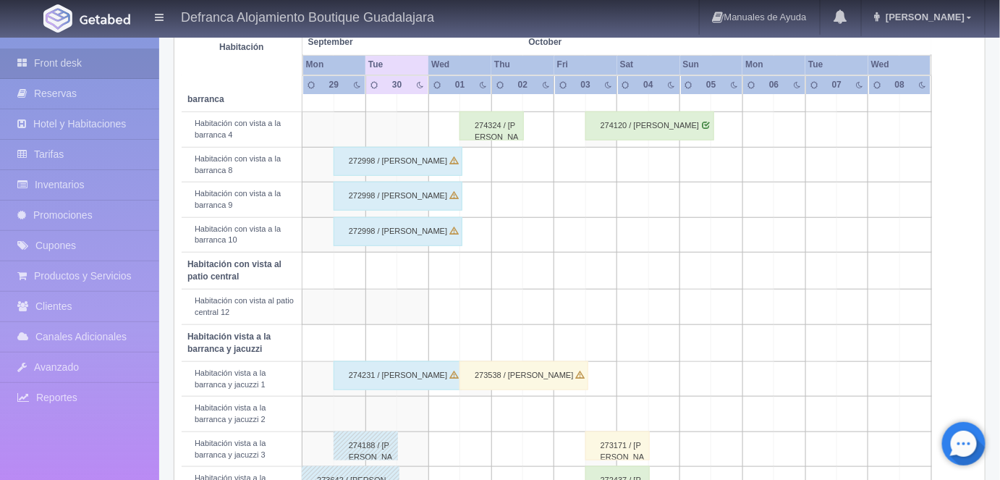
scroll to position [291, 0]
click at [67, 187] on link "Inventarios" at bounding box center [79, 185] width 159 height 30
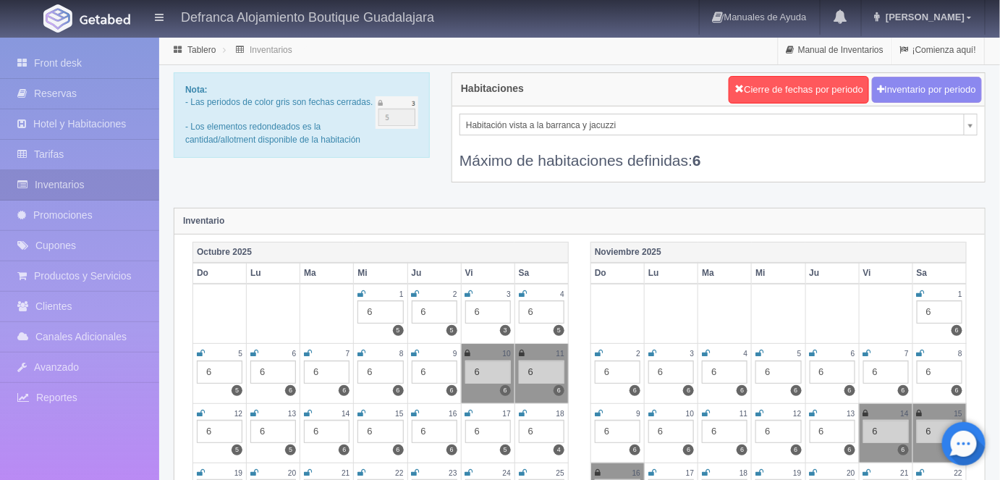
click at [200, 350] on icon at bounding box center [201, 353] width 8 height 9
click at [198, 350] on icon at bounding box center [200, 353] width 6 height 9
click at [200, 350] on icon at bounding box center [201, 353] width 8 height 9
